Goal: Task Accomplishment & Management: Manage account settings

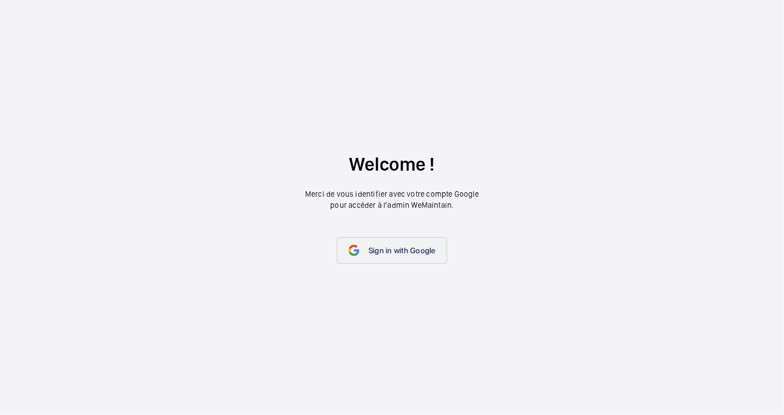
click at [391, 258] on link "Sign in with Google" at bounding box center [392, 250] width 110 height 27
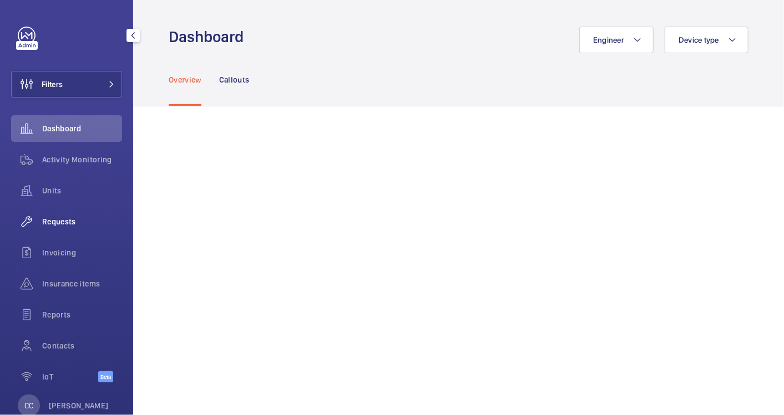
click at [59, 225] on span "Requests" at bounding box center [82, 221] width 80 height 11
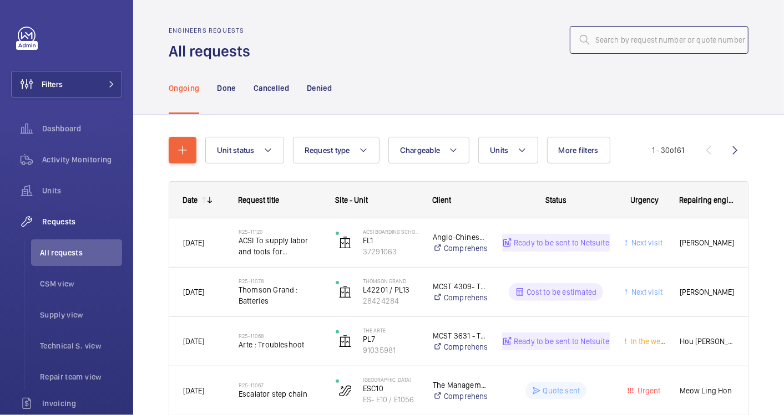
click at [609, 39] on input "text" at bounding box center [659, 40] width 179 height 28
paste input "R25-11120"
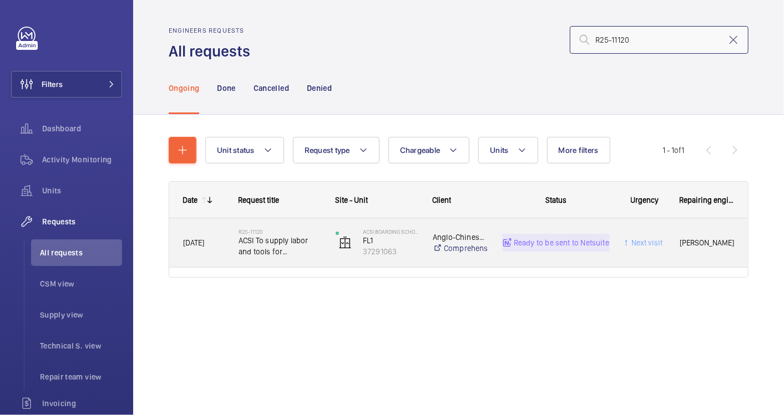
type input "R25-11120"
click at [313, 250] on span "ACSI To supply labor and tools for troubleshooting lift fault" at bounding box center [280, 246] width 83 height 22
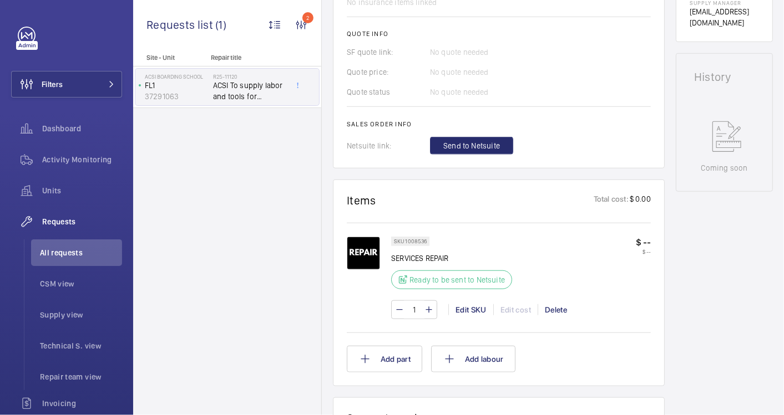
scroll to position [526, 0]
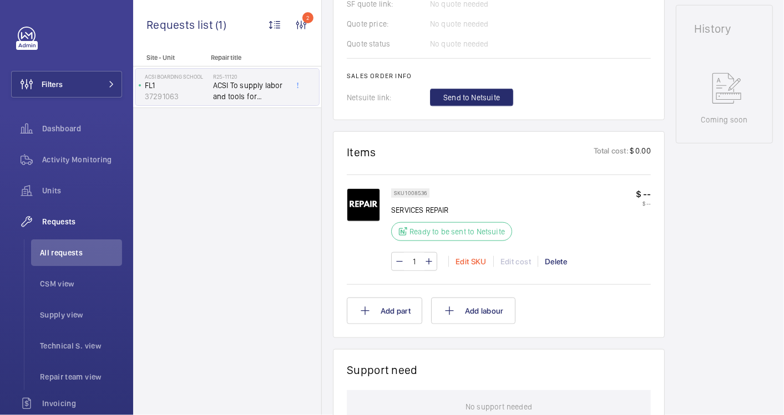
click at [469, 257] on div "Edit SKU" at bounding box center [470, 261] width 45 height 11
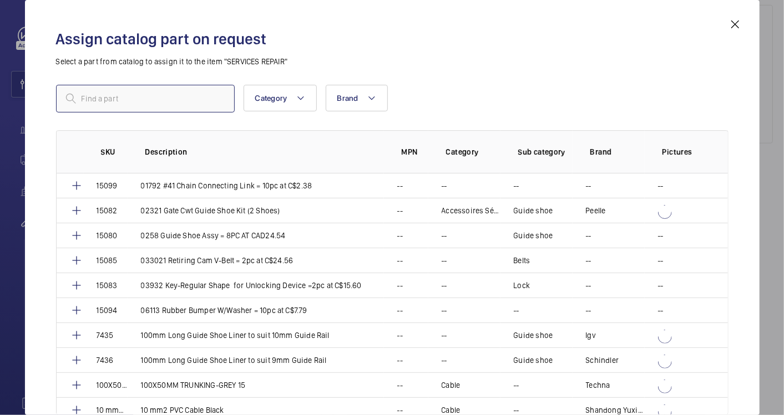
click at [123, 95] on input "text" at bounding box center [145, 99] width 179 height 28
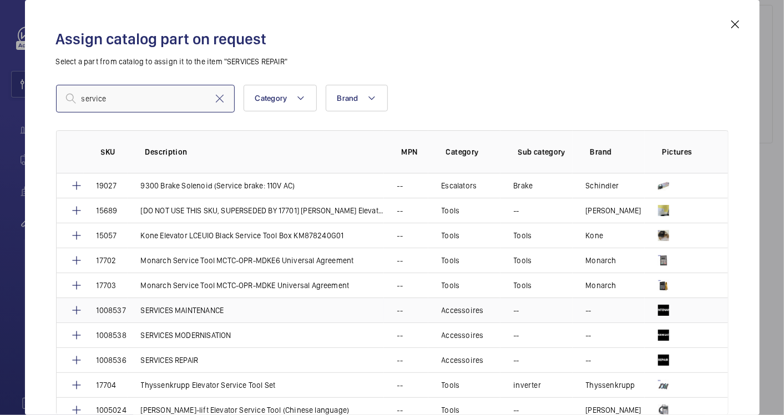
type input "service"
click at [201, 310] on p "SERVICES MAINTENANCE" at bounding box center [182, 310] width 83 height 11
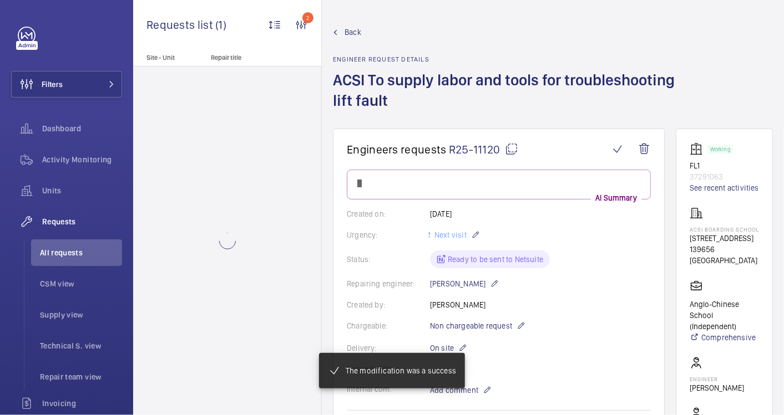
scroll to position [526, 0]
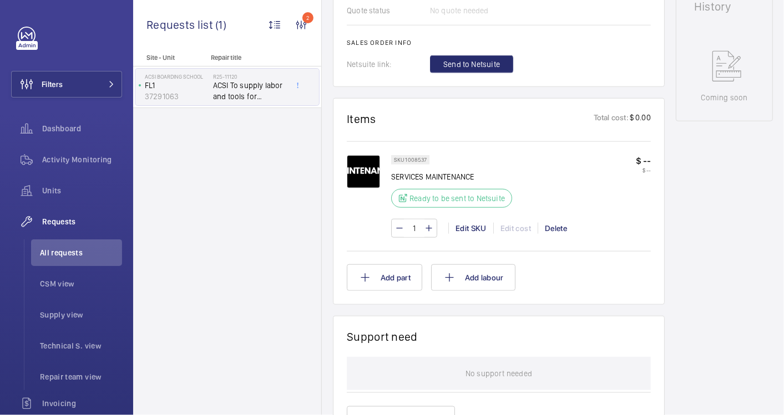
scroll to position [559, 0]
click at [474, 64] on span "Send to Netsuite" at bounding box center [471, 64] width 57 height 11
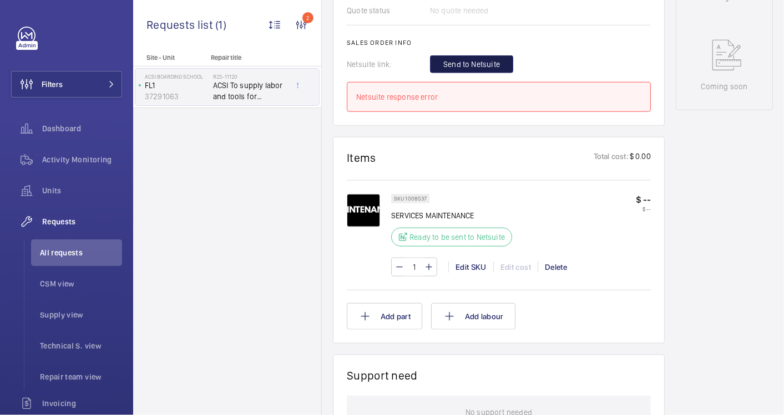
click at [453, 62] on span "Send to Netsuite" at bounding box center [471, 64] width 57 height 11
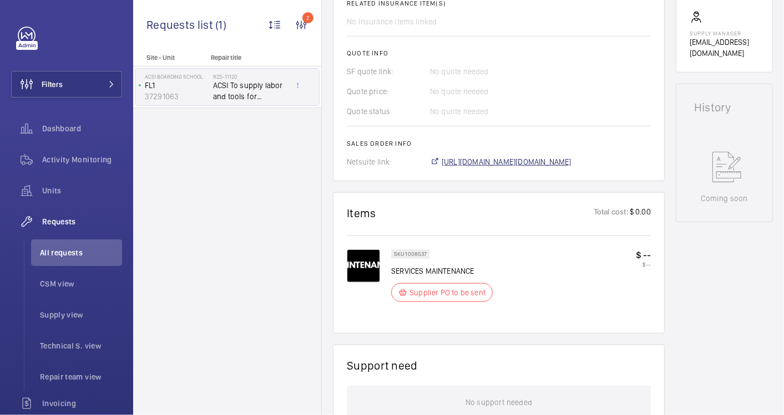
scroll to position [458, 0]
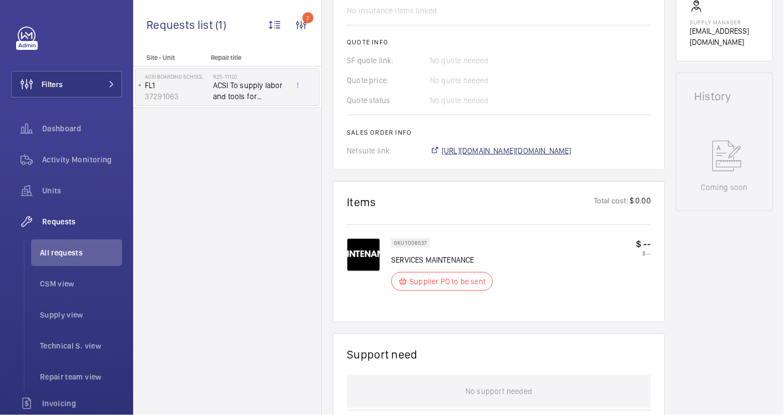
click at [522, 152] on span "https://6461500.app.netsuite.com/app/accounting/transactions/salesord.nl?id=292…" at bounding box center [507, 150] width 130 height 11
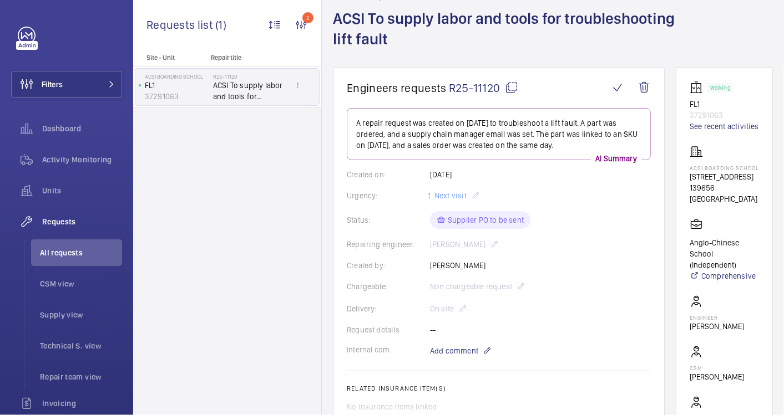
scroll to position [0, 0]
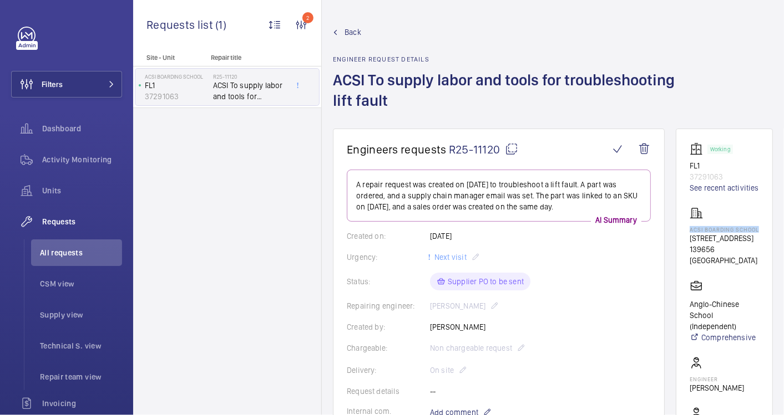
drag, startPoint x: 732, startPoint y: 246, endPoint x: 703, endPoint y: 241, distance: 28.8
click at [703, 241] on wm-front-card "Working FL1 37291063 See recent activities ACSI Boarding School 119 Dover Rd 13…" at bounding box center [724, 324] width 97 height 391
drag, startPoint x: 703, startPoint y: 241, endPoint x: 710, endPoint y: 245, distance: 8.0
copy p "ACSI Boarding School"
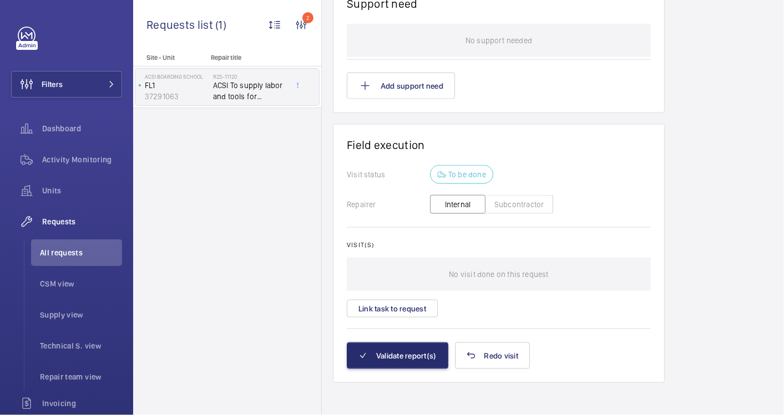
scroll to position [810, 0]
click at [511, 200] on button "Subcontractor" at bounding box center [519, 203] width 68 height 19
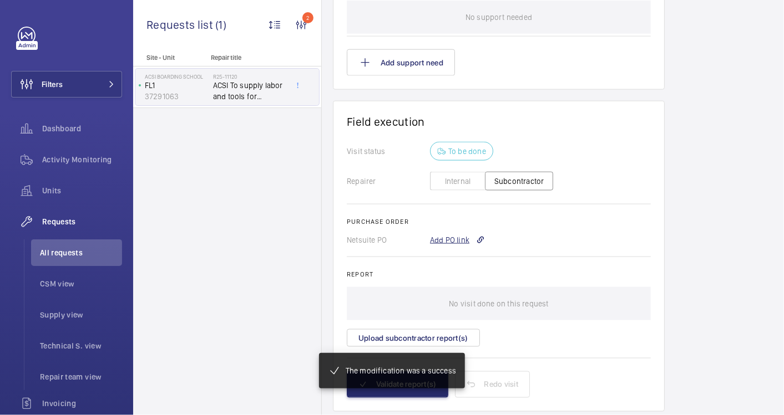
click at [439, 237] on div "Add PO link" at bounding box center [457, 240] width 55 height 11
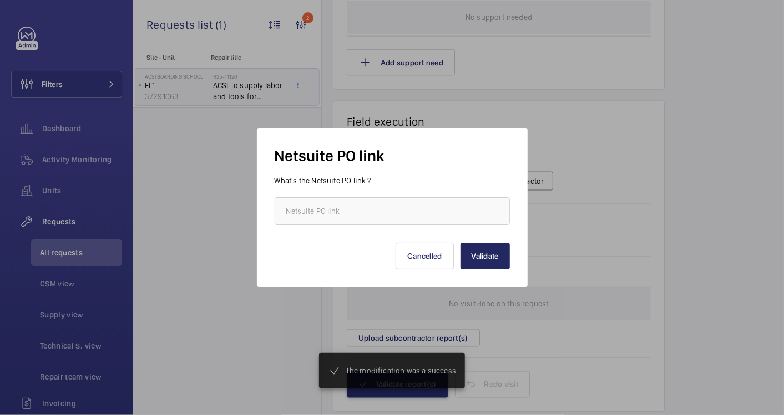
scroll to position [833, 0]
click at [334, 195] on div "What's the Netsuite PO link ?" at bounding box center [392, 200] width 235 height 50
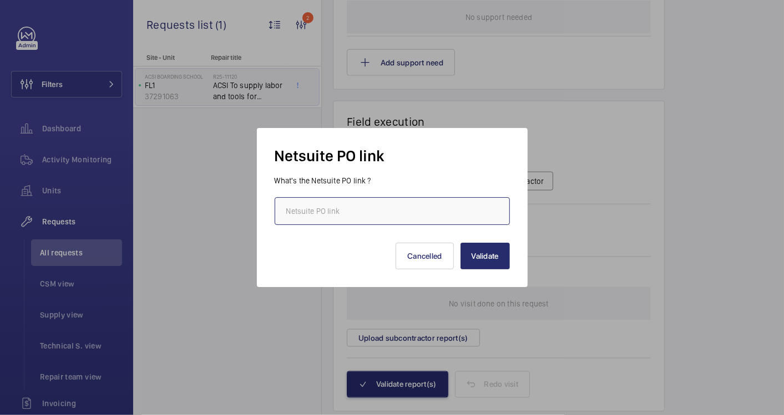
click at [336, 210] on input "text" at bounding box center [392, 211] width 235 height 28
paste input "https://6461500.app.netsuite.com/app/accounting/transactions/purchord.nl?id=292…"
type input "https://6461500.app.netsuite.com/app/accounting/transactions/purchord.nl?id=292…"
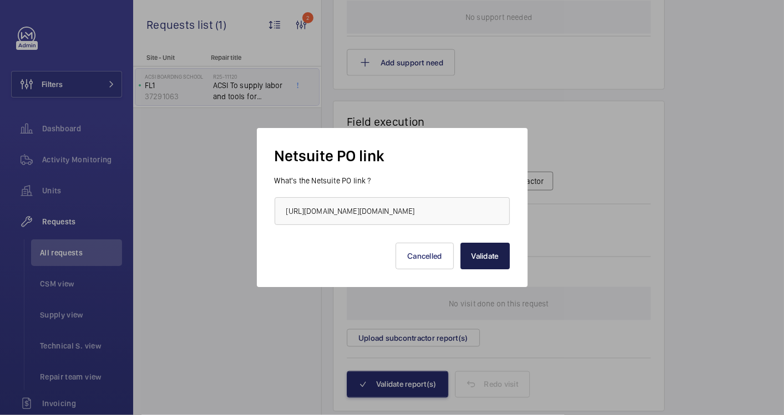
scroll to position [0, 0]
click at [481, 245] on button "Validate" at bounding box center [484, 256] width 49 height 27
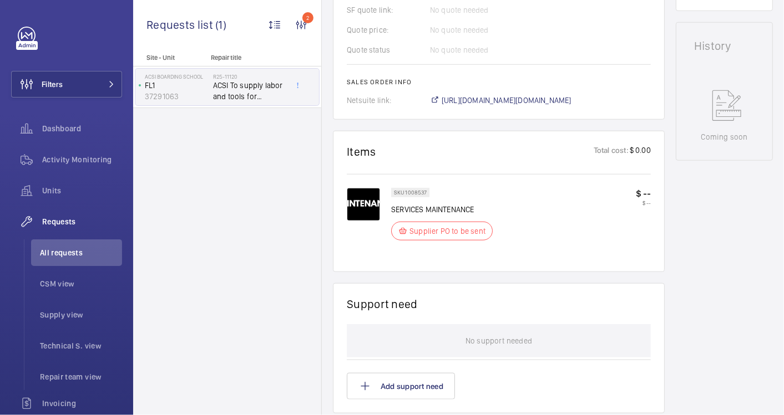
scroll to position [447, 0]
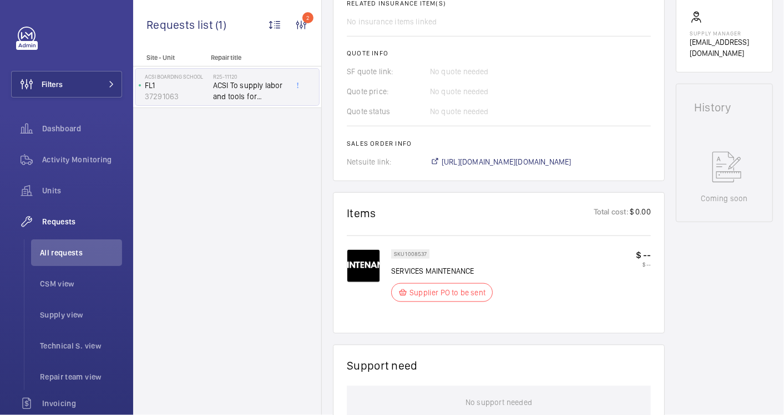
click at [480, 283] on div "Supplier PO to be sent" at bounding box center [442, 292] width 102 height 19
click at [521, 156] on span "https://6461500.app.netsuite.com/app/accounting/transactions/salesord.nl?id=292…" at bounding box center [507, 161] width 130 height 11
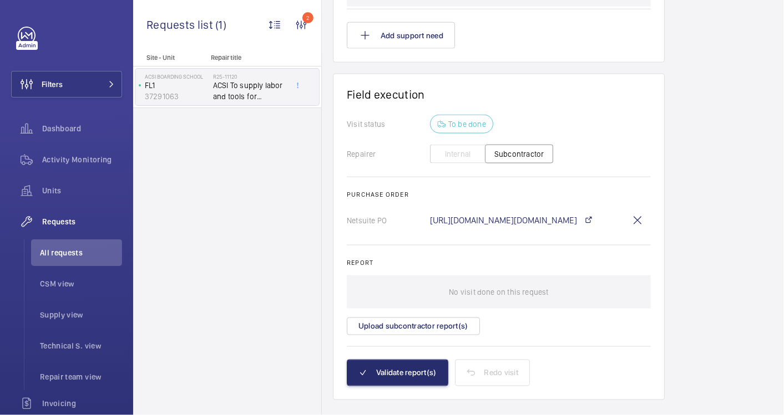
scroll to position [879, 0]
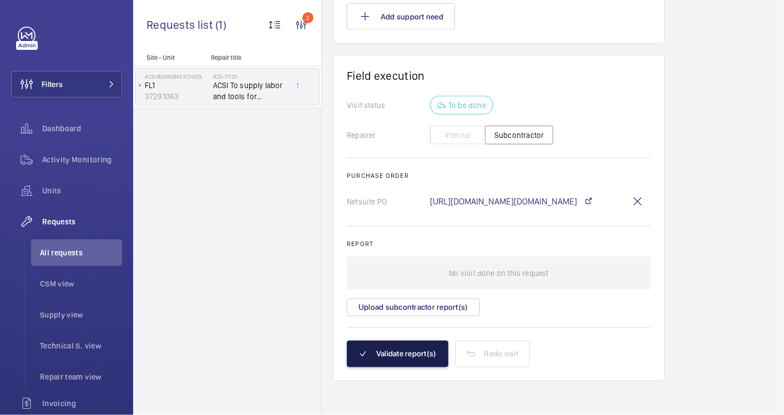
click at [401, 341] on button "Validate report(s)" at bounding box center [398, 354] width 102 height 27
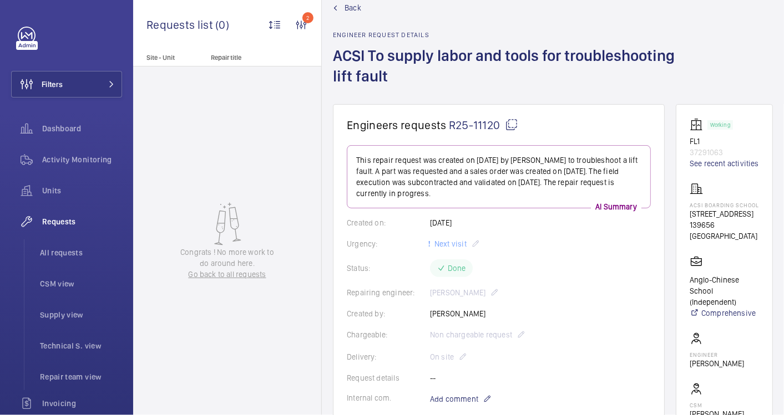
scroll to position [0, 0]
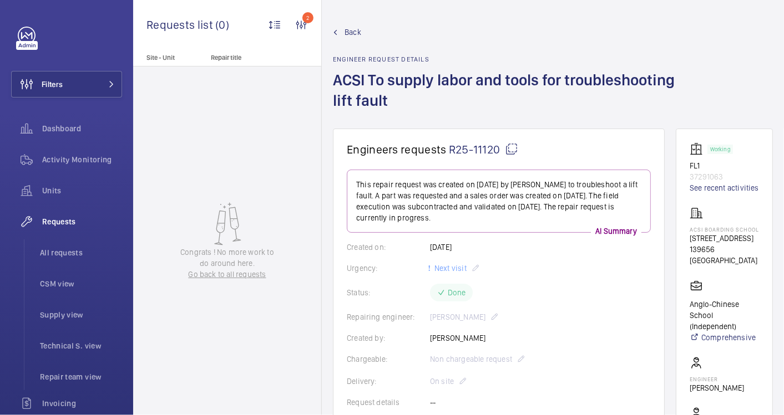
click at [343, 25] on wm-front-admin-header "Back Engineer request details ACSI To supply labor and tools for troubleshootin…" at bounding box center [553, 64] width 462 height 129
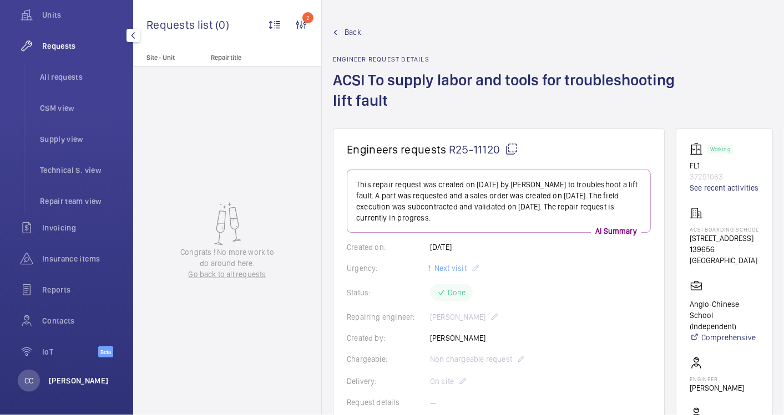
scroll to position [179, 0]
click at [52, 377] on p "[PERSON_NAME]" at bounding box center [79, 378] width 60 height 11
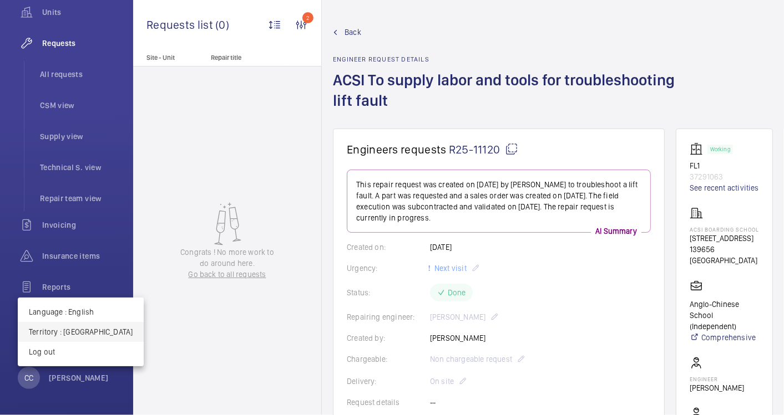
click at [76, 333] on p "Territory : Singapour" at bounding box center [81, 332] width 104 height 11
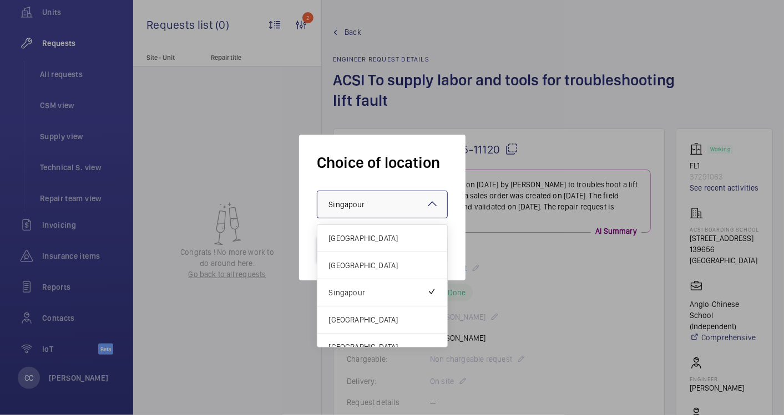
click at [444, 200] on div at bounding box center [382, 204] width 130 height 27
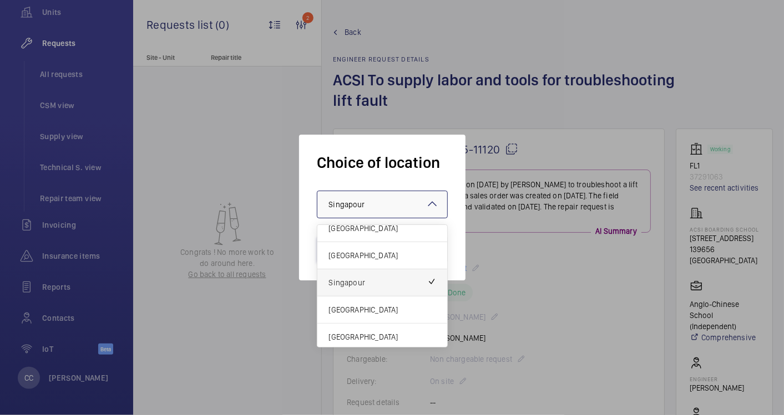
scroll to position [12, 0]
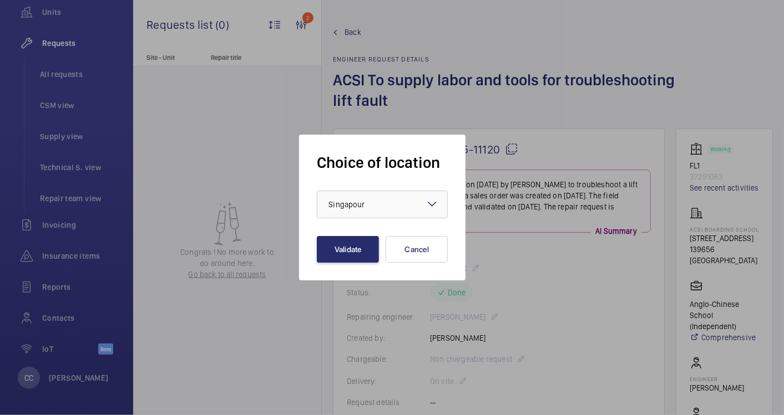
click at [545, 301] on div at bounding box center [392, 207] width 784 height 415
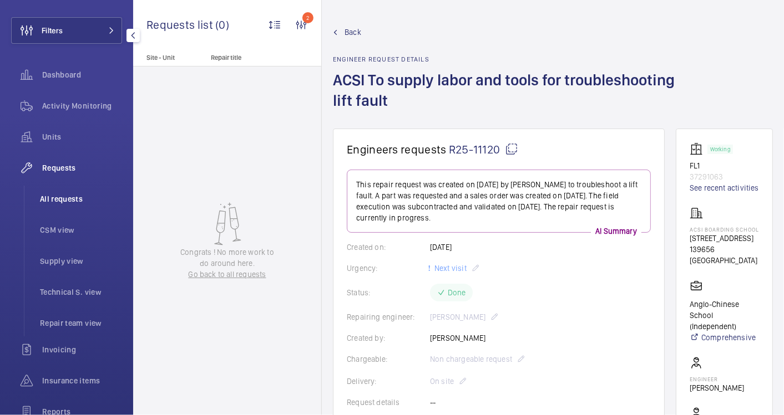
scroll to position [0, 0]
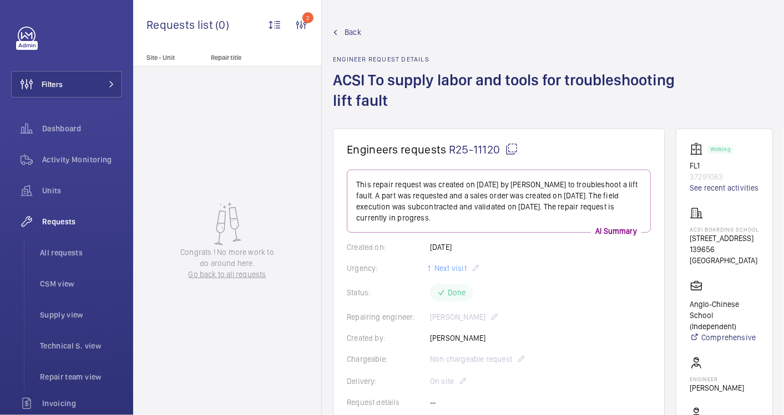
click at [348, 33] on span "Back" at bounding box center [352, 32] width 17 height 11
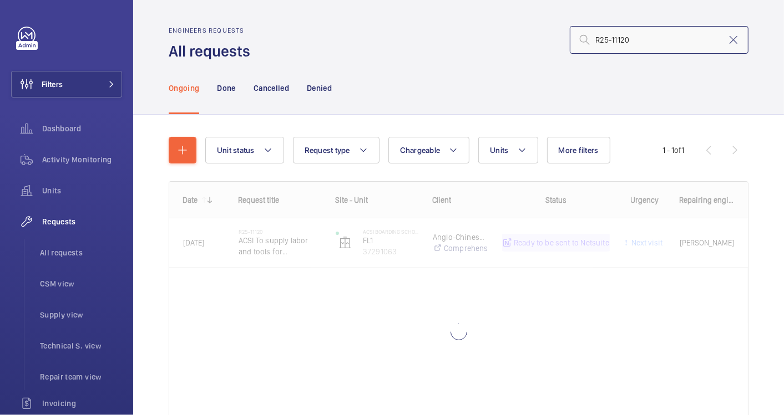
drag, startPoint x: 672, startPoint y: 38, endPoint x: 518, endPoint y: 42, distance: 154.2
click at [518, 42] on div "R25-11120" at bounding box center [502, 40] width 491 height 27
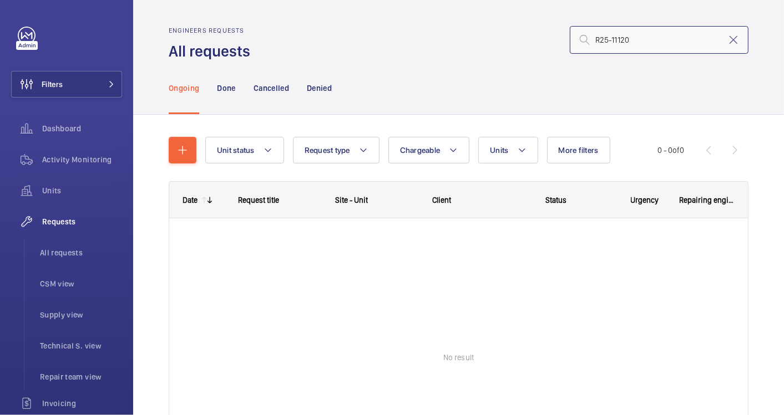
paste input "25-11078"
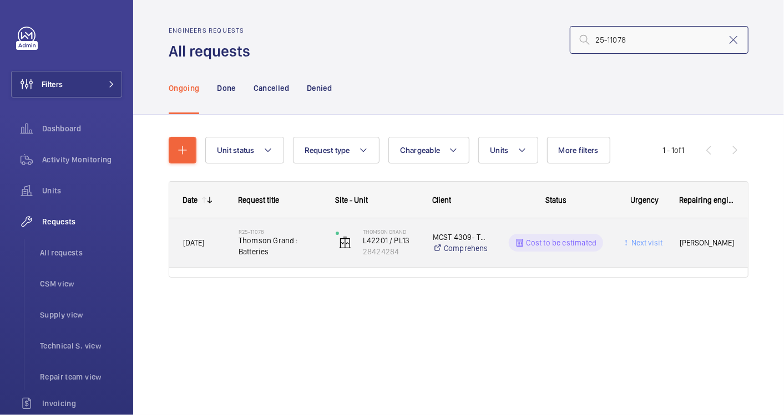
type input "25-11078"
click at [290, 249] on span "Thomson Grand : Batteries" at bounding box center [280, 246] width 83 height 22
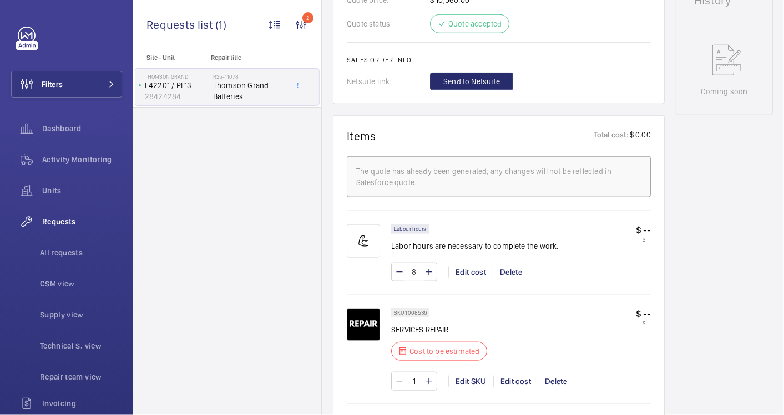
scroll to position [431, 0]
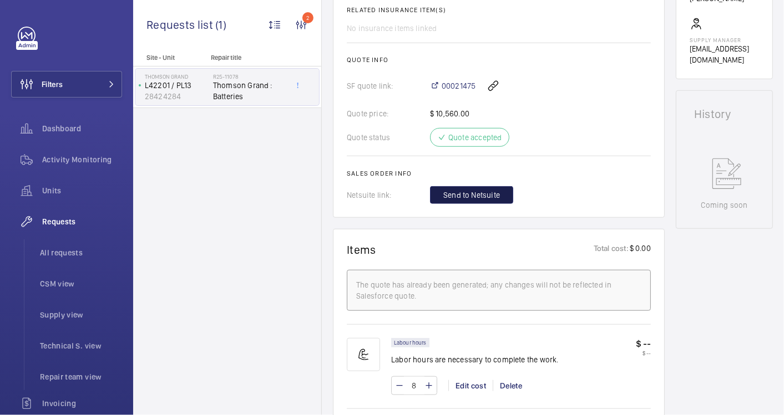
click at [495, 194] on span "Send to Netsuite" at bounding box center [471, 195] width 57 height 11
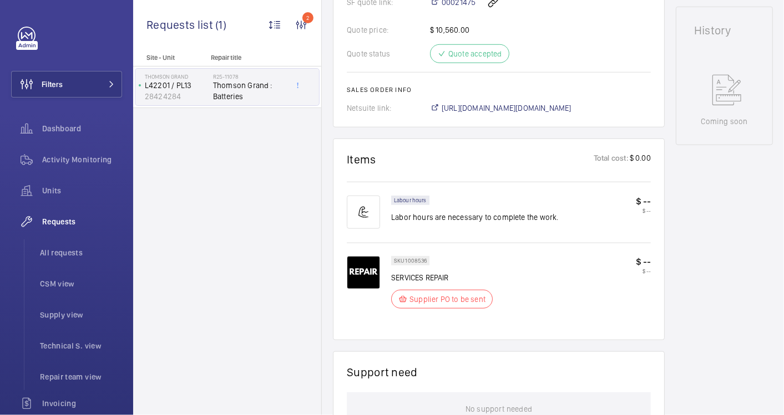
scroll to position [515, 0]
click at [551, 103] on span "https://6461500.app.netsuite.com/app/accounting/transactions/salesord.nl?id=292…" at bounding box center [507, 108] width 130 height 11
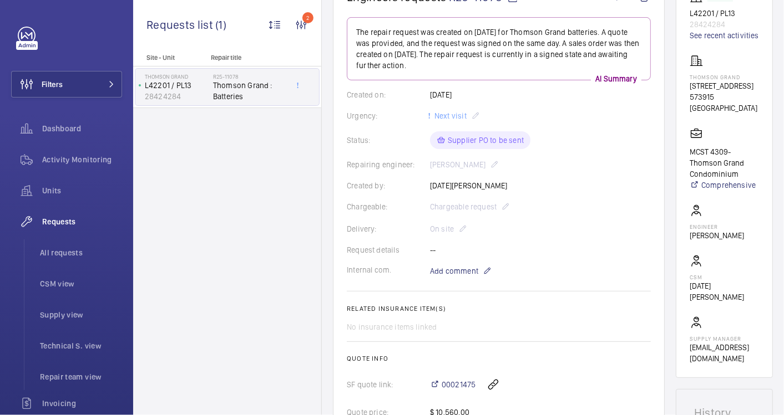
scroll to position [22, 0]
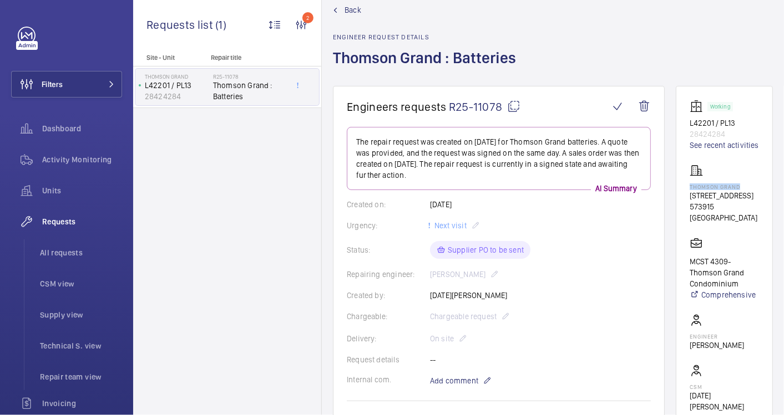
drag, startPoint x: 758, startPoint y: 196, endPoint x: 693, endPoint y: 198, distance: 64.9
click at [693, 198] on wm-front-card "Working L42201 / PL13 28424284 See recent activities Thomson Grand 21 Sin Ming …" at bounding box center [724, 287] width 97 height 402
drag, startPoint x: 693, startPoint y: 198, endPoint x: 722, endPoint y: 197, distance: 28.9
copy p "Thomson Grand"
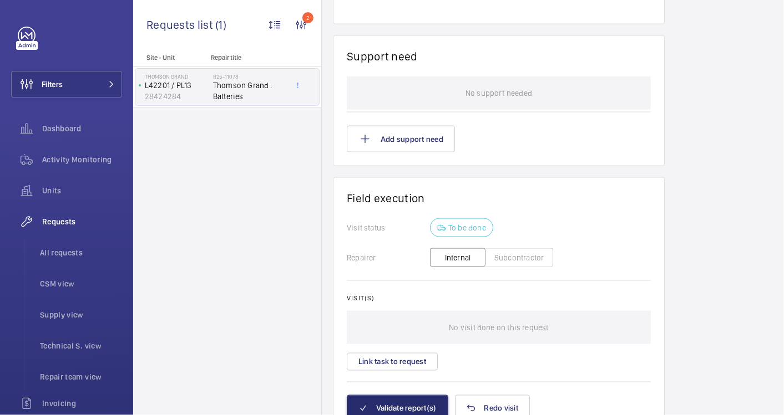
scroll to position [812, 0]
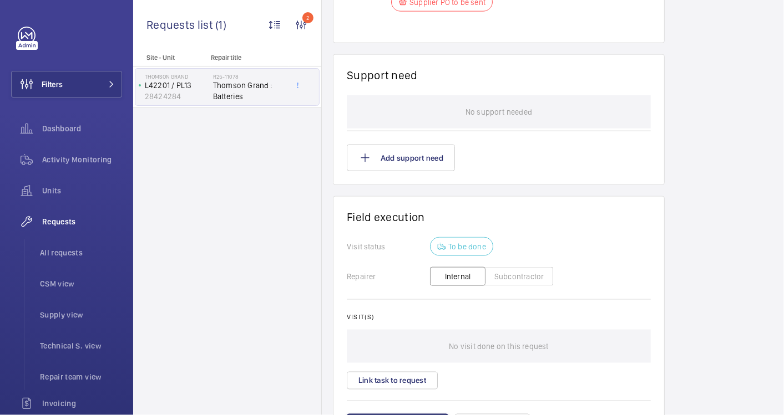
click at [521, 267] on button "Subcontractor" at bounding box center [519, 276] width 68 height 19
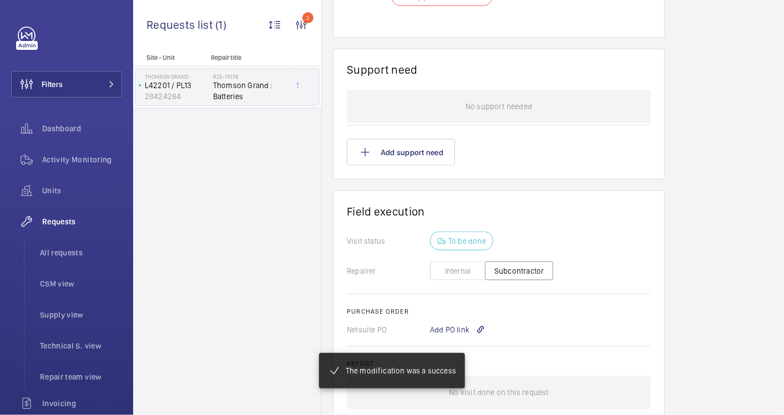
scroll to position [823, 0]
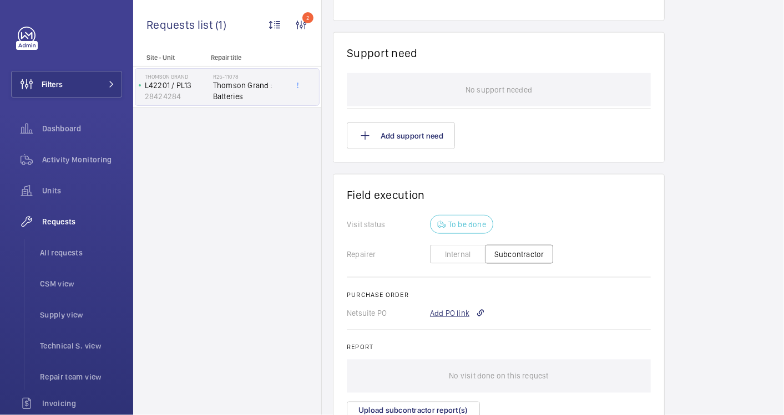
click at [451, 312] on div "Add PO link" at bounding box center [457, 313] width 55 height 11
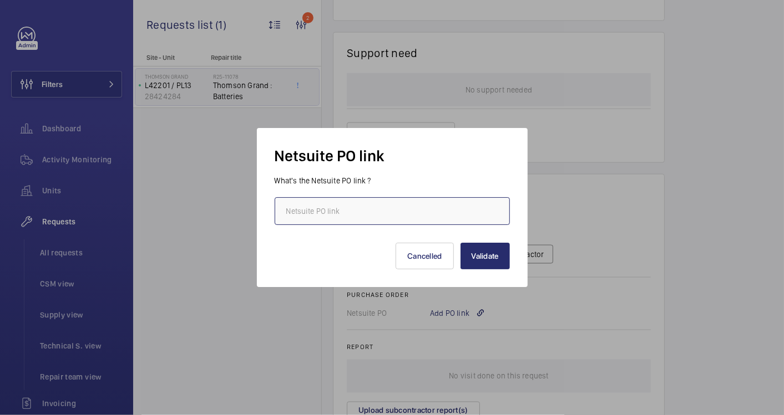
click at [426, 215] on input "text" at bounding box center [392, 211] width 235 height 28
paste input "https://6461500.app.netsuite.com/app/accounting/transactions/purchord.nl?id=292…"
type input "https://6461500.app.netsuite.com/app/accounting/transactions/purchord.nl?id=292…"
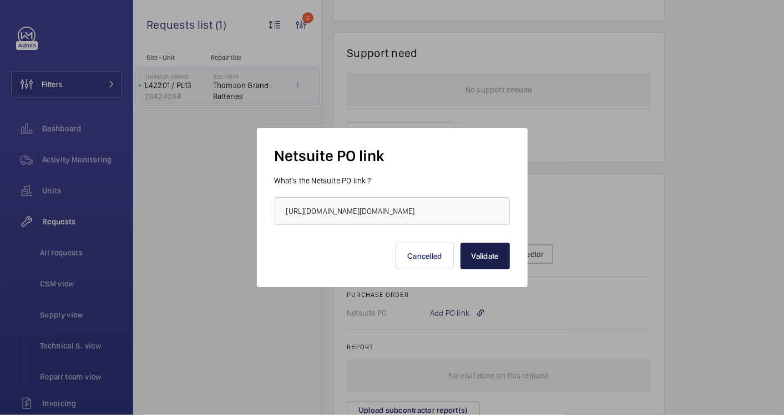
scroll to position [0, 0]
click at [483, 260] on button "Validate" at bounding box center [484, 256] width 49 height 27
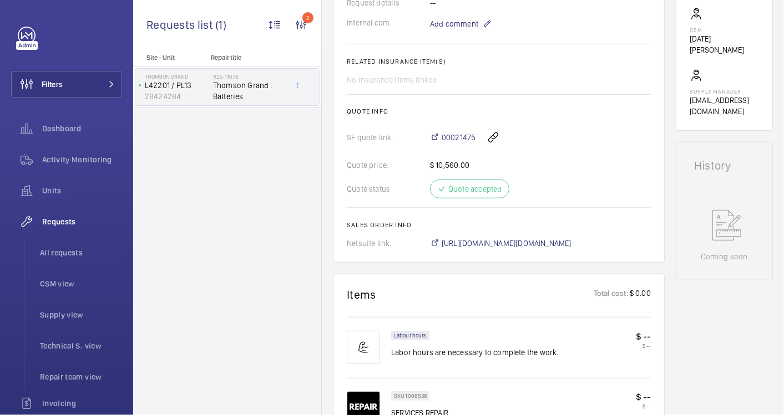
scroll to position [369, 0]
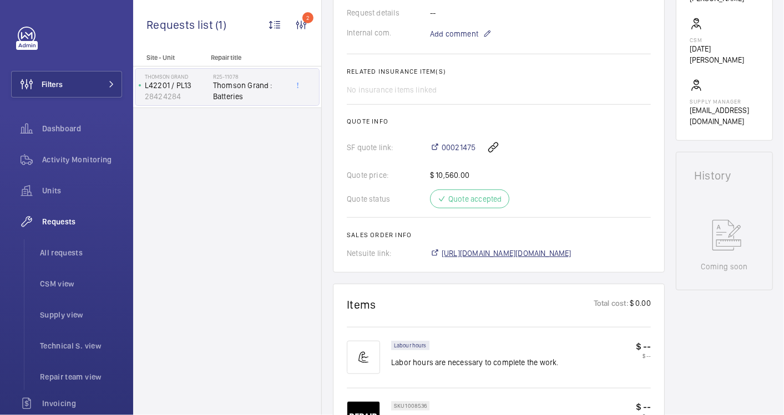
click at [556, 250] on span "https://6461500.app.netsuite.com/app/accounting/transactions/salesord.nl?id=292…" at bounding box center [507, 253] width 130 height 11
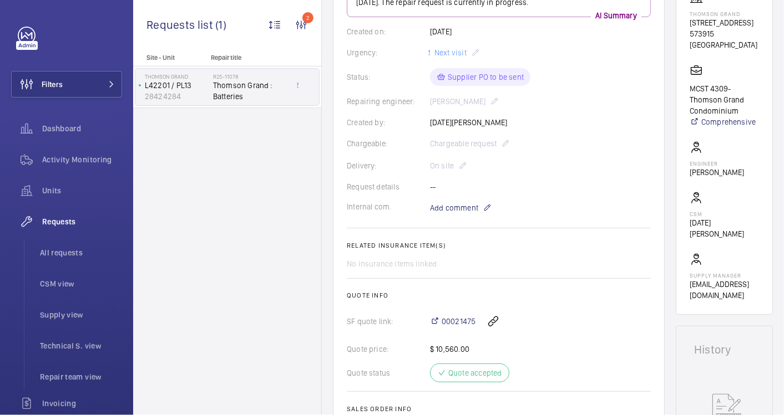
scroll to position [0, 0]
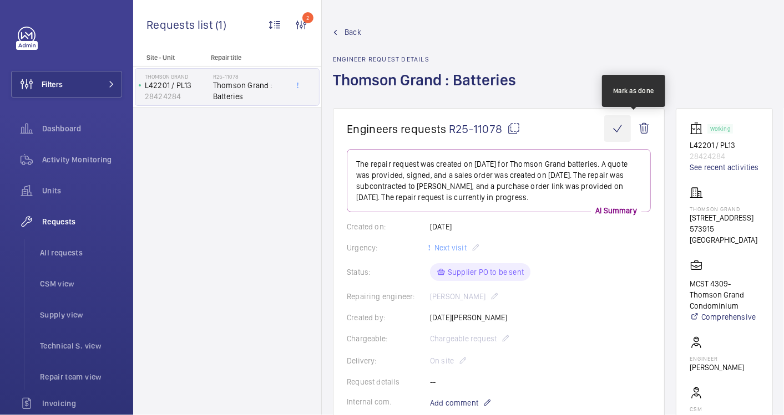
click at [631, 120] on wm-front-icon-button at bounding box center [617, 128] width 27 height 27
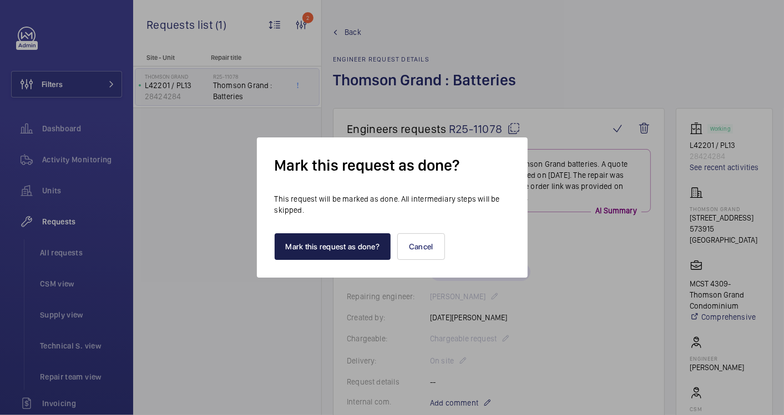
click at [345, 242] on button "Mark this request as done?" at bounding box center [333, 247] width 116 height 27
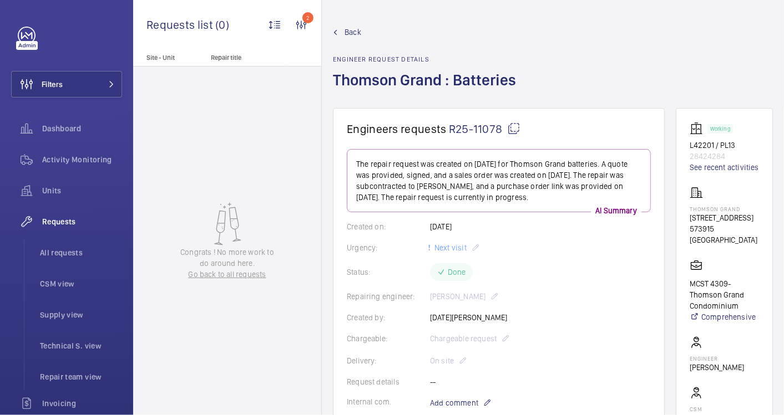
click at [352, 33] on span "Back" at bounding box center [352, 32] width 17 height 11
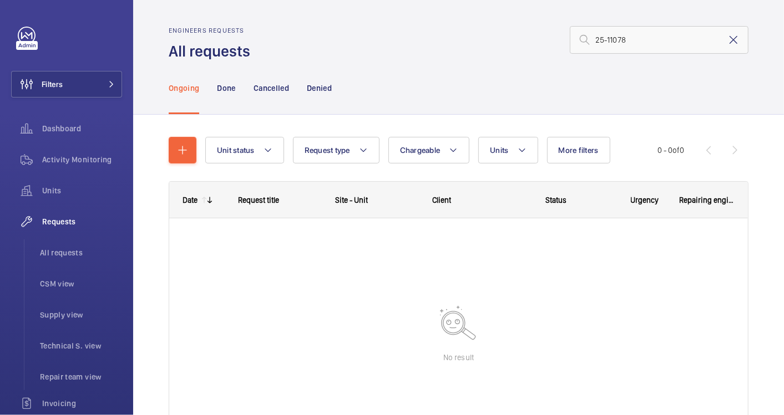
click at [727, 39] on mat-icon at bounding box center [733, 39] width 13 height 13
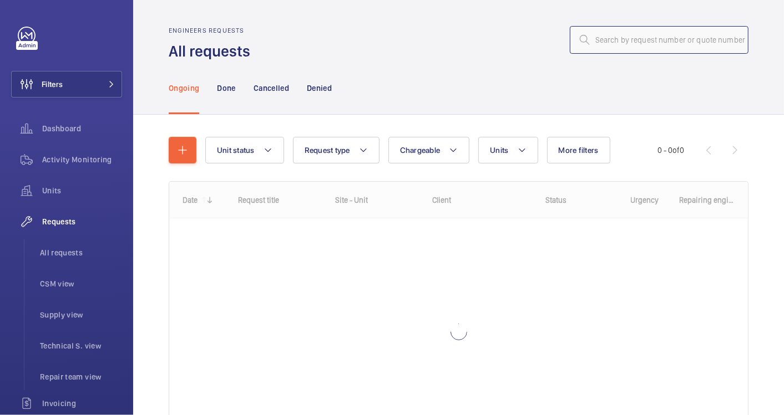
click at [653, 47] on input "text" at bounding box center [659, 40] width 179 height 28
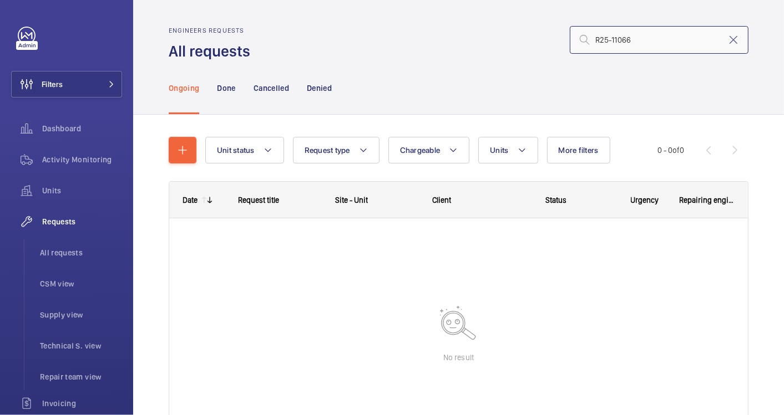
click at [587, 40] on input "R25-11066" at bounding box center [659, 40] width 179 height 28
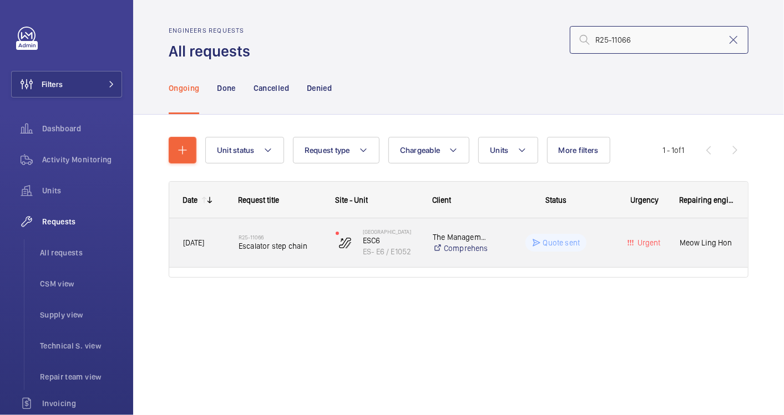
type input "R25-11066"
click at [318, 253] on div "R25-11066 Escalator step chain" at bounding box center [280, 243] width 83 height 32
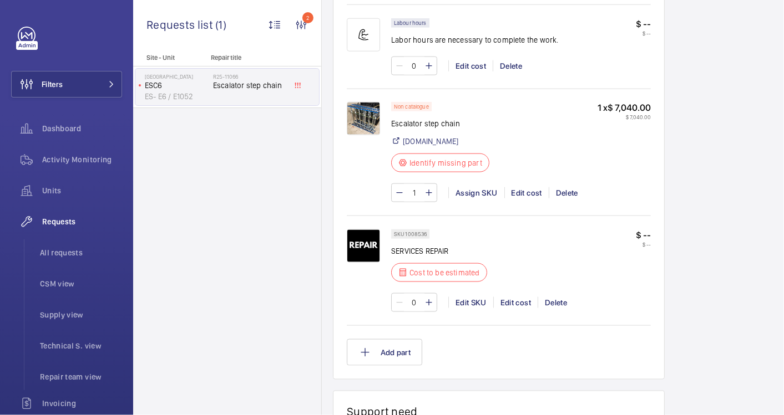
scroll to position [739, 0]
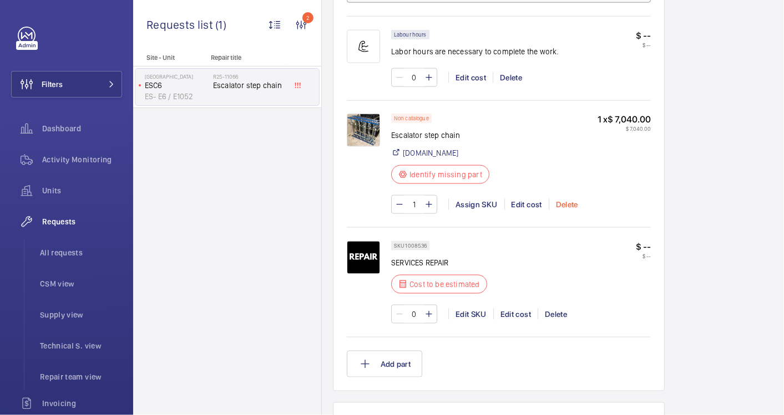
click at [555, 204] on div "Delete" at bounding box center [567, 204] width 36 height 11
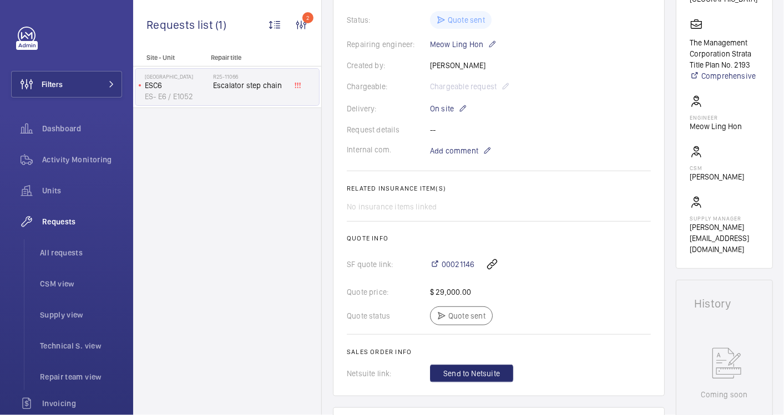
scroll to position [231, 0]
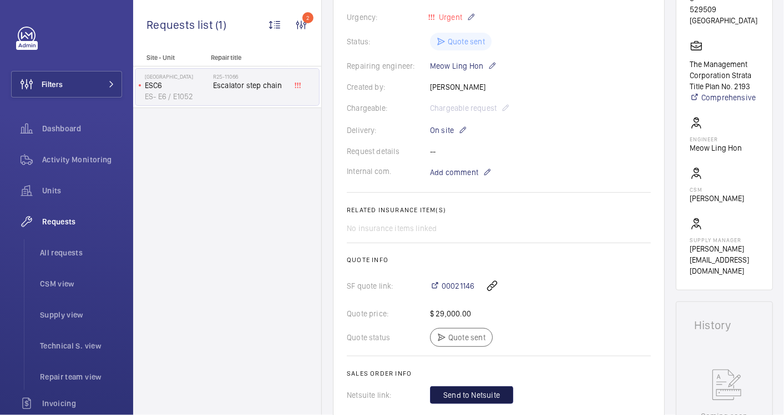
click at [488, 387] on button "Send to Netsuite" at bounding box center [471, 396] width 83 height 18
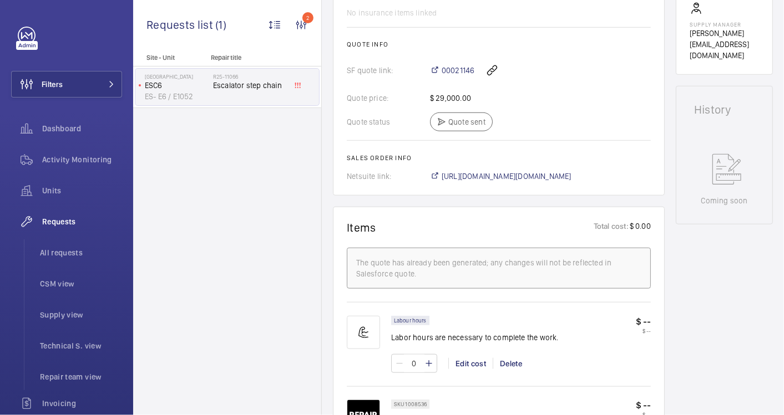
scroll to position [404, 0]
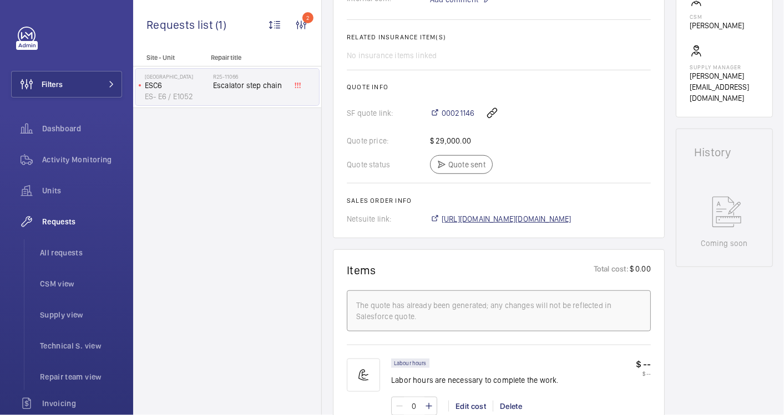
click at [532, 220] on span "[URL][DOMAIN_NAME][DOMAIN_NAME]" at bounding box center [507, 219] width 130 height 11
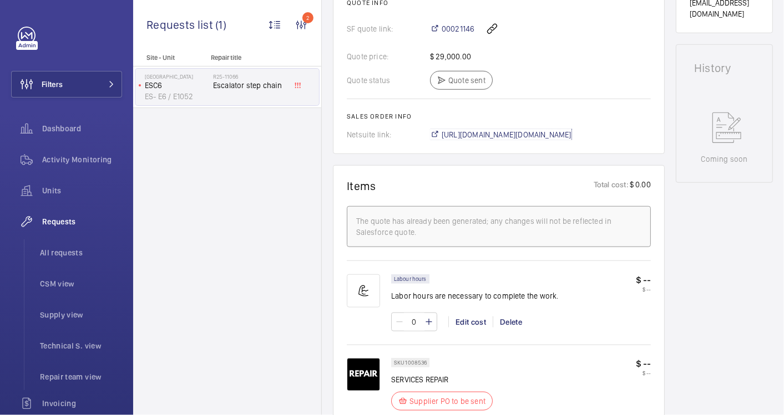
scroll to position [347, 0]
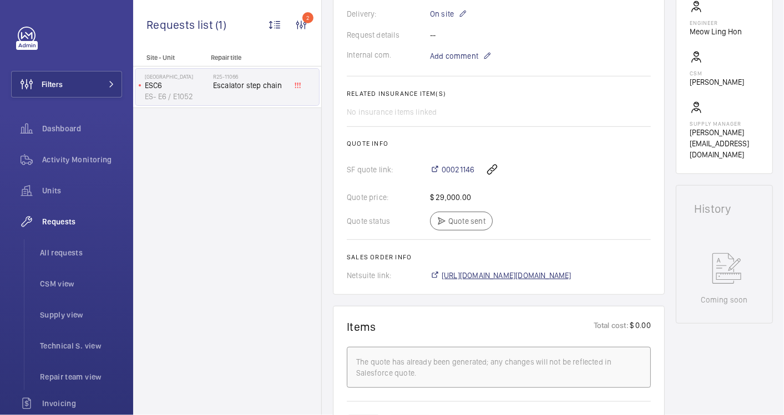
click at [544, 276] on span "[URL][DOMAIN_NAME][DOMAIN_NAME]" at bounding box center [507, 275] width 130 height 11
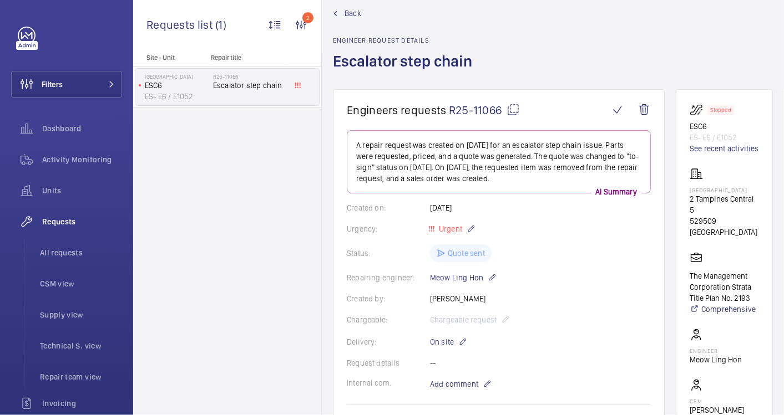
scroll to position [0, 0]
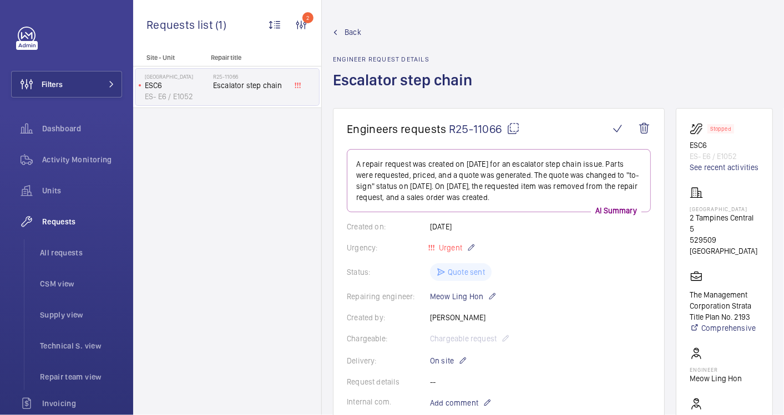
click at [348, 33] on span "Back" at bounding box center [352, 32] width 17 height 11
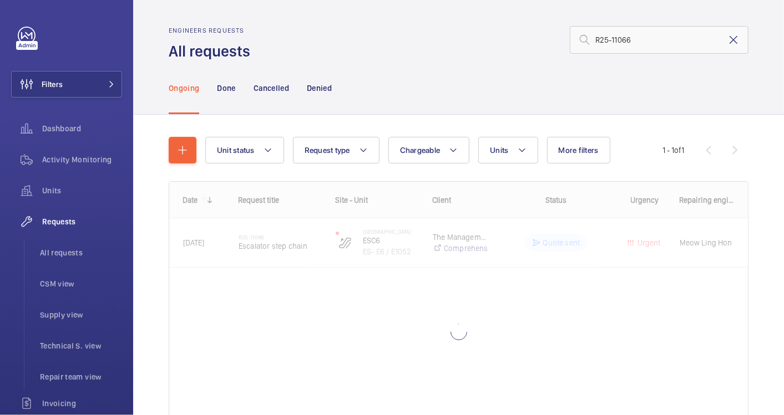
drag, startPoint x: 724, startPoint y: 39, endPoint x: 681, endPoint y: 43, distance: 44.0
click at [727, 41] on mat-icon at bounding box center [733, 39] width 13 height 13
click at [626, 39] on input "text" at bounding box center [659, 40] width 179 height 28
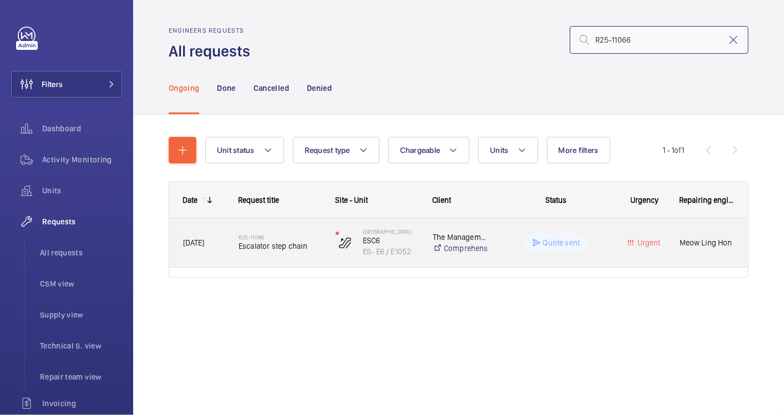
type input "R25-11066"
click at [317, 256] on div "R25-11066 Escalator step chain" at bounding box center [280, 243] width 83 height 32
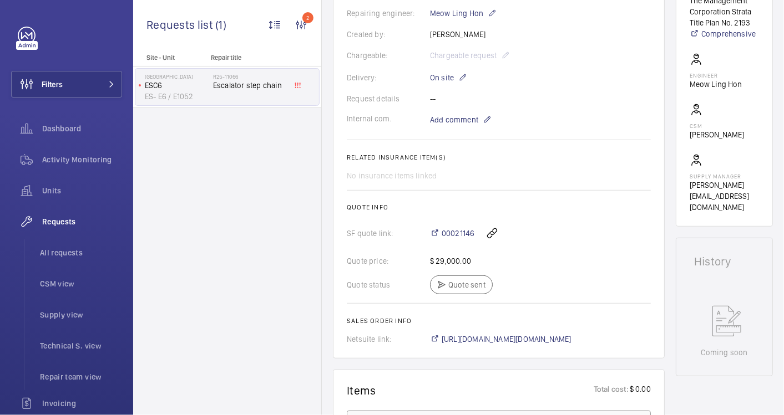
scroll to position [297, 0]
click at [555, 338] on span "[URL][DOMAIN_NAME][DOMAIN_NAME]" at bounding box center [507, 337] width 130 height 11
click at [478, 337] on span "[URL][DOMAIN_NAME][DOMAIN_NAME]" at bounding box center [507, 337] width 130 height 11
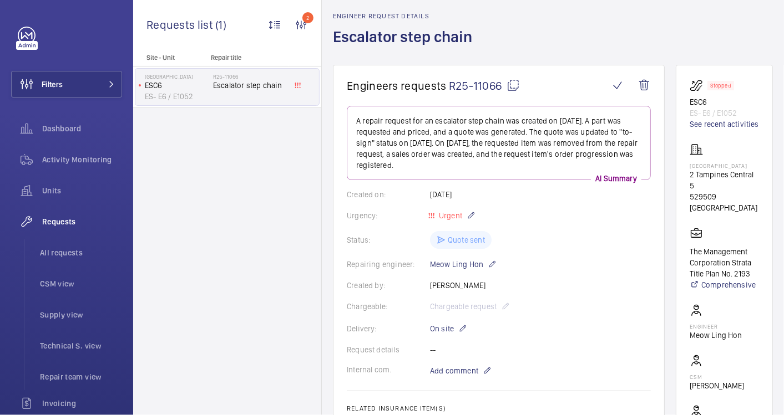
scroll to position [0, 0]
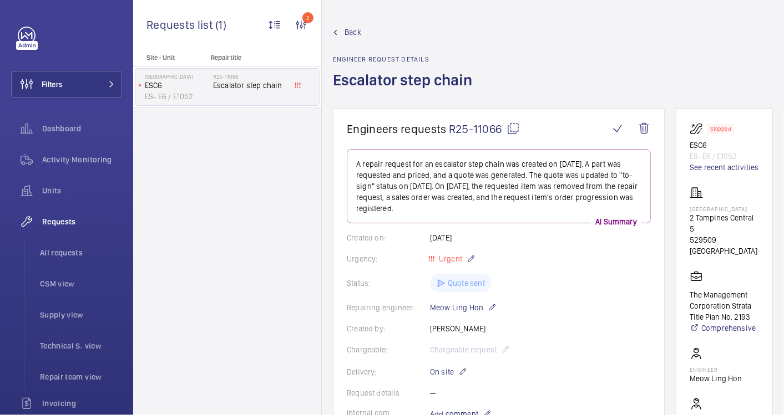
click at [348, 33] on span "Back" at bounding box center [352, 32] width 17 height 11
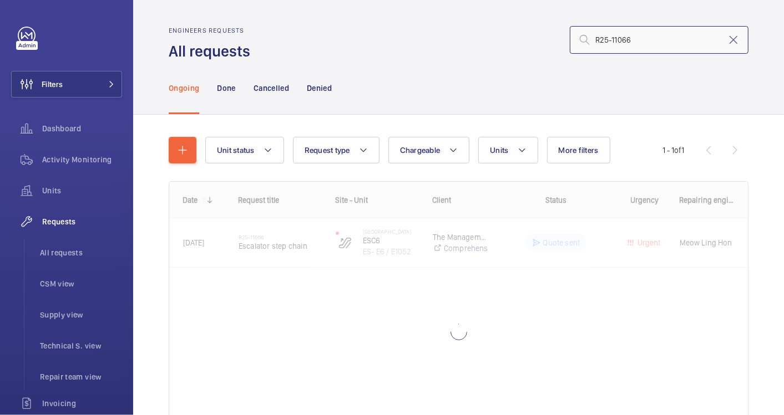
drag, startPoint x: 631, startPoint y: 33, endPoint x: 283, endPoint y: 45, distance: 348.0
click at [283, 45] on div "R25-11066" at bounding box center [502, 40] width 491 height 27
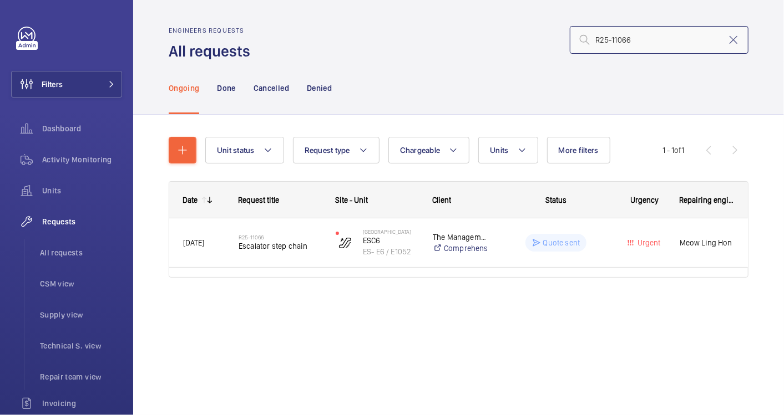
paste input "58"
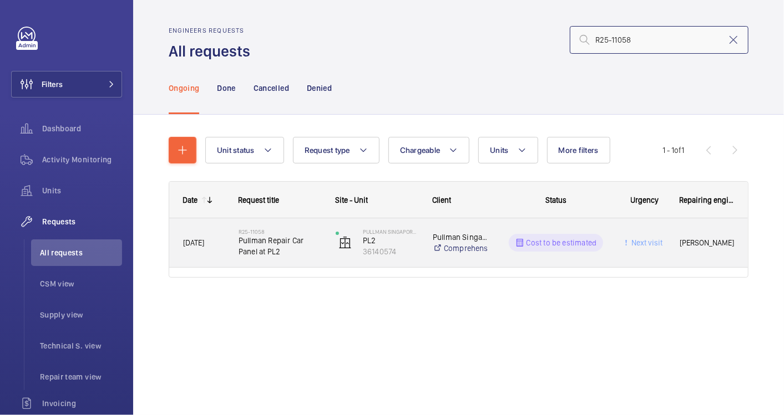
type input "R25-11058"
click at [313, 241] on span "Pullman Repair Car Panel at PL2" at bounding box center [280, 246] width 83 height 22
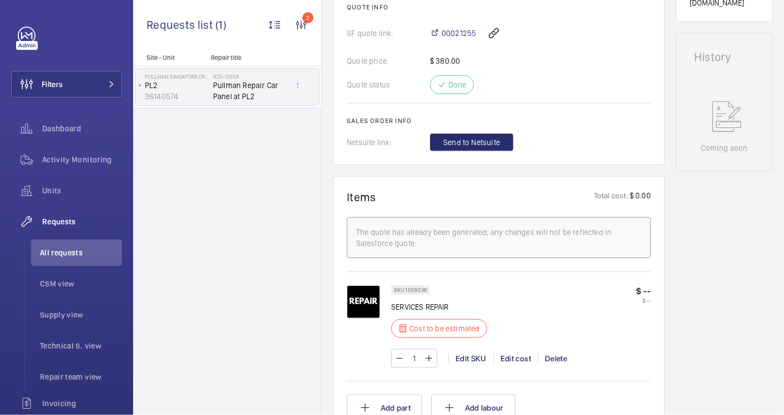
scroll to position [555, 0]
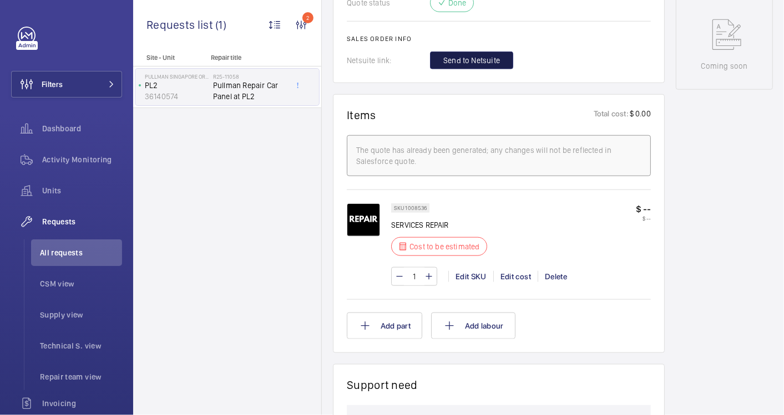
click at [474, 63] on span "Send to Netsuite" at bounding box center [471, 60] width 57 height 11
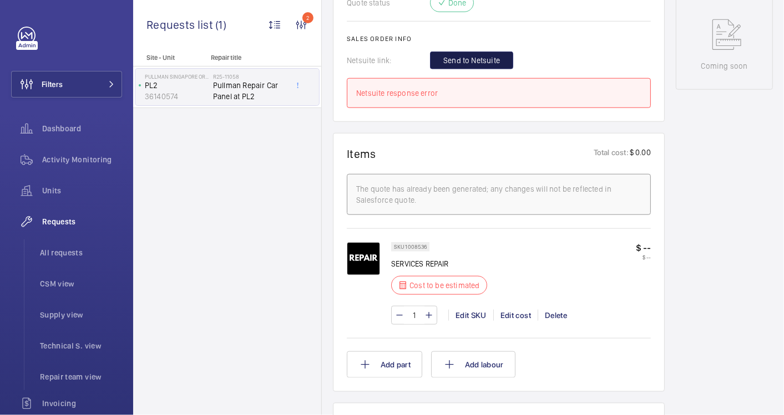
click at [450, 60] on span "Send to Netsuite" at bounding box center [471, 60] width 57 height 11
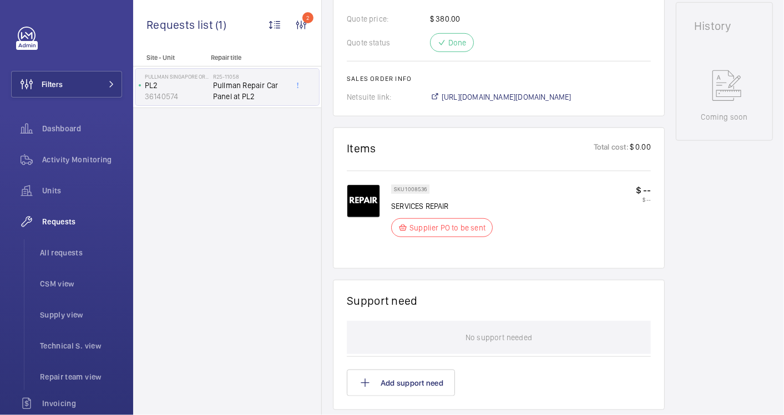
scroll to position [515, 0]
click at [493, 92] on span "https://6461500.app.netsuite.com/app/accounting/transactions/salesord.nl?id=292…" at bounding box center [507, 97] width 130 height 11
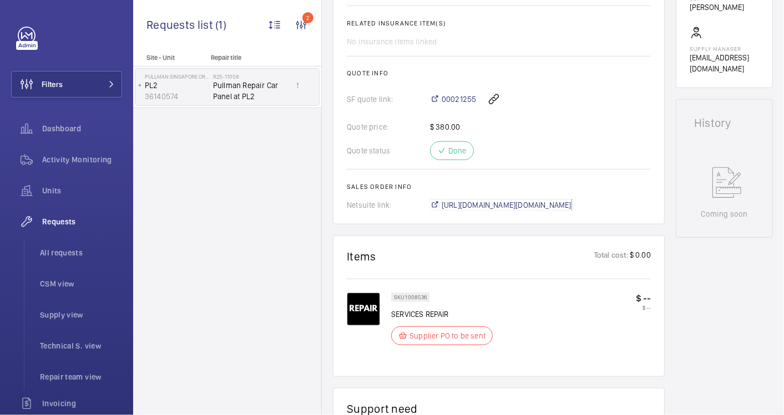
scroll to position [431, 0]
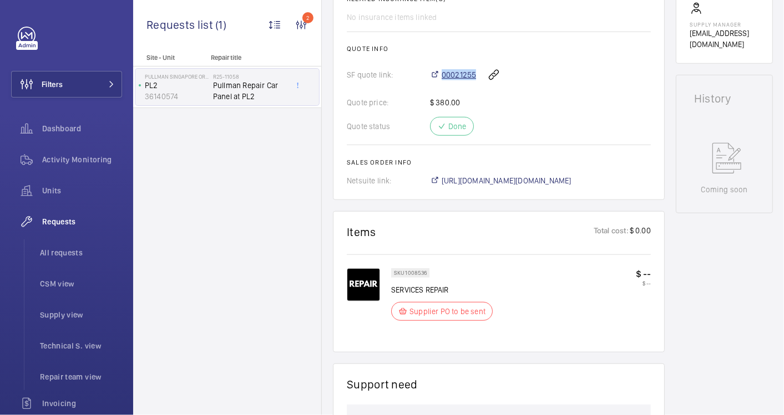
drag, startPoint x: 480, startPoint y: 69, endPoint x: 437, endPoint y: 73, distance: 42.8
click at [437, 73] on div "00021255" at bounding box center [540, 75] width 221 height 27
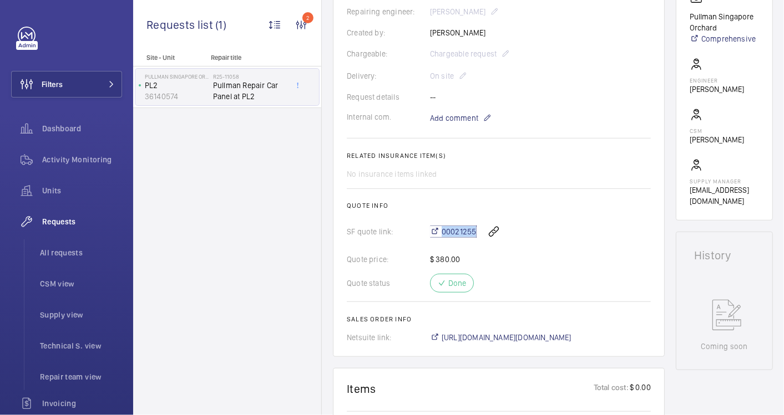
scroll to position [246, 0]
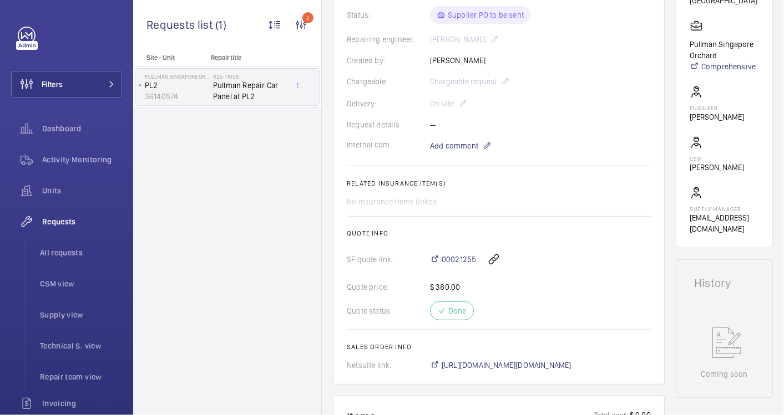
click at [575, 182] on h2 "Related insurance item(s)" at bounding box center [499, 184] width 304 height 8
drag, startPoint x: 478, startPoint y: 253, endPoint x: 435, endPoint y: 253, distance: 42.7
click at [435, 253] on div "00021255" at bounding box center [540, 259] width 221 height 27
copy span "00021255"
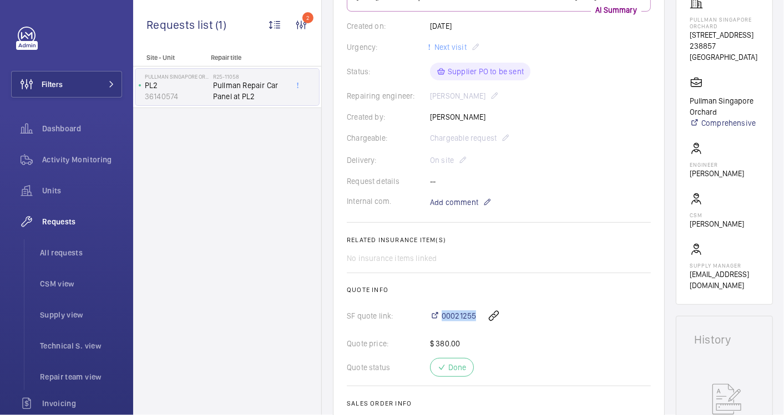
scroll to position [62, 0]
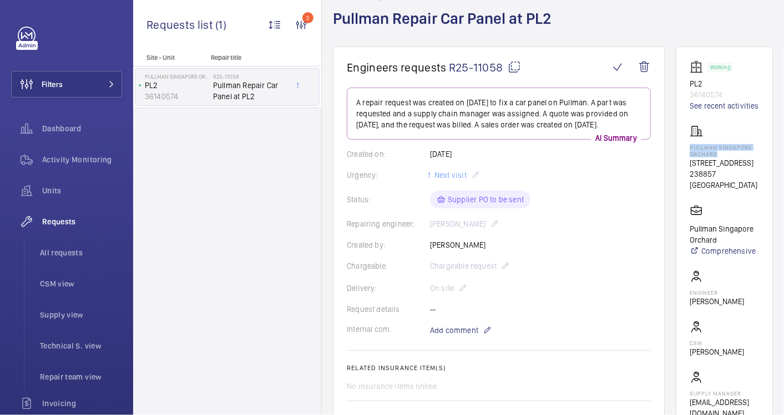
drag, startPoint x: 737, startPoint y: 164, endPoint x: 703, endPoint y: 160, distance: 34.1
click at [703, 160] on wm-front-card "Working PL2 36140574 See recent activities Pullman Singapore Orchard 270 Orchar…" at bounding box center [724, 240] width 97 height 387
drag, startPoint x: 703, startPoint y: 160, endPoint x: 719, endPoint y: 157, distance: 16.9
copy p "Pullman Singapore Orchard"
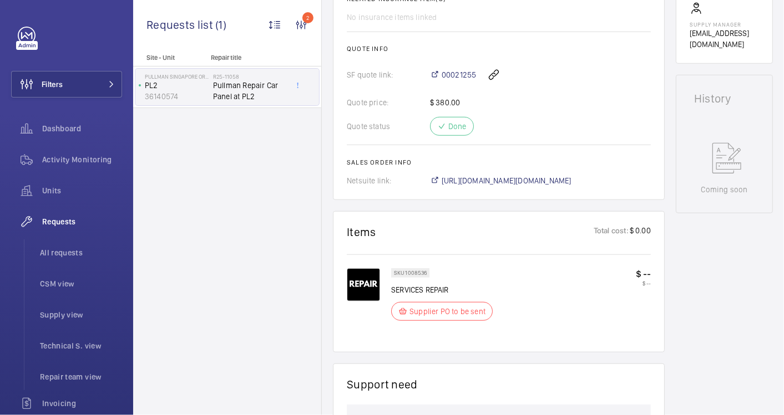
scroll to position [801, 0]
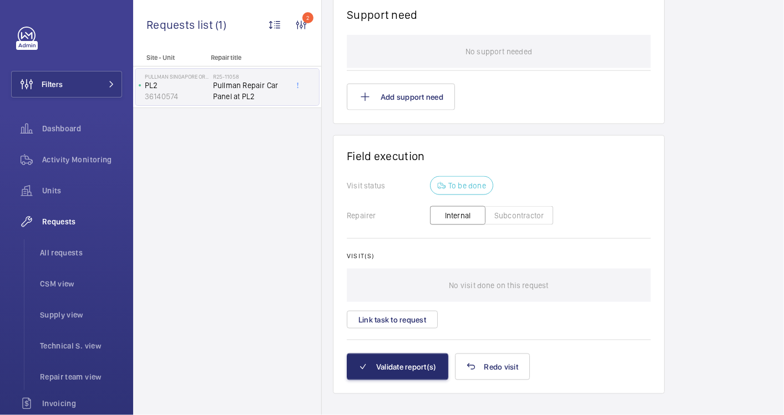
click at [521, 212] on button "Subcontractor" at bounding box center [519, 215] width 68 height 19
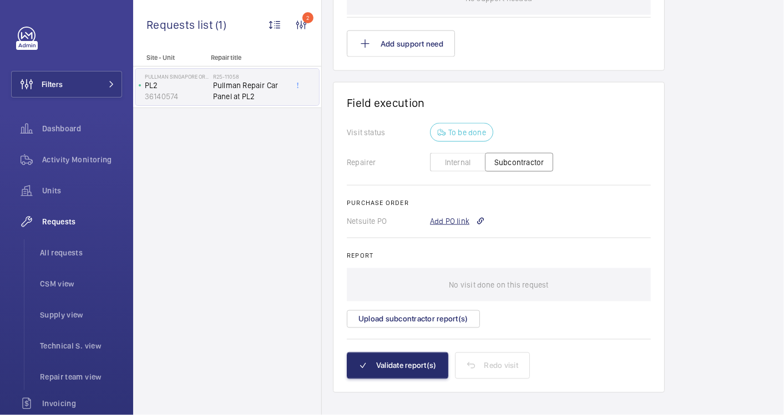
scroll to position [865, 0]
click at [451, 216] on div "Add PO link" at bounding box center [457, 221] width 55 height 11
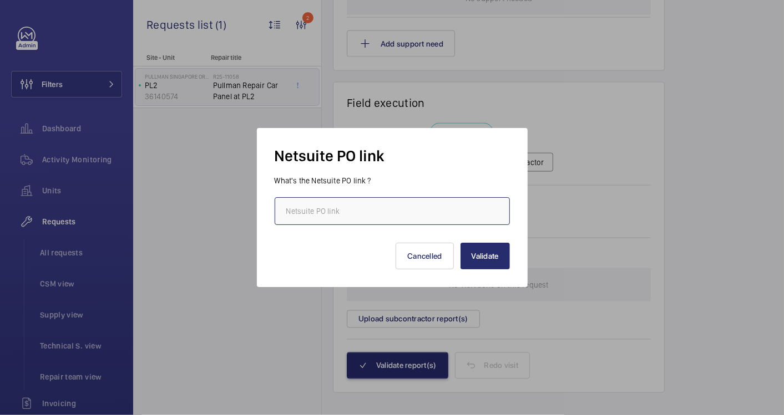
click at [391, 205] on input "text" at bounding box center [392, 211] width 235 height 28
paste input "https://6461500.app.netsuite.com/app/accounting/transactions/purchord.nl?id=292…"
type input "https://6461500.app.netsuite.com/app/accounting/transactions/purchord.nl?id=292…"
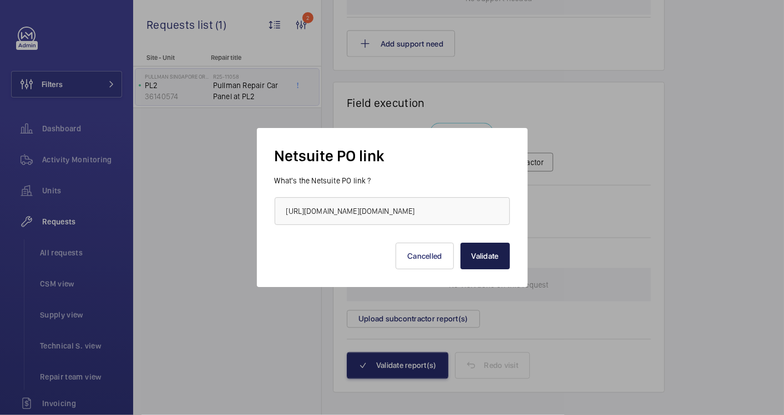
scroll to position [0, 0]
click at [489, 261] on button "Validate" at bounding box center [484, 256] width 49 height 27
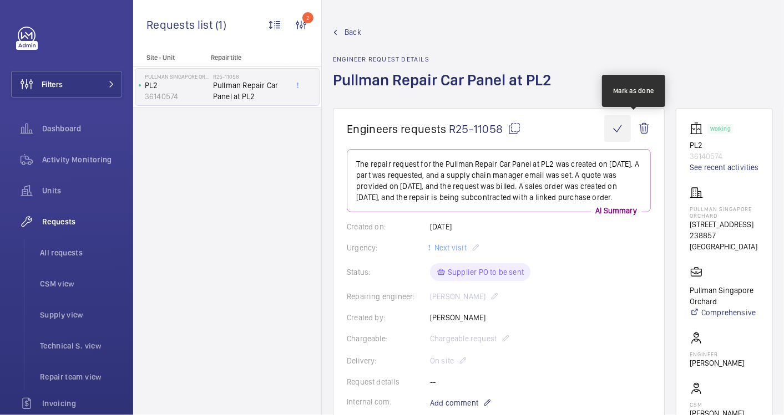
click at [630, 130] on wm-front-icon-button at bounding box center [617, 128] width 27 height 27
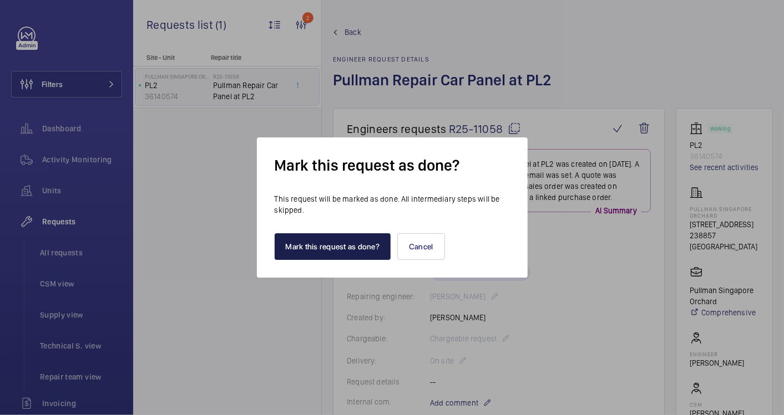
drag, startPoint x: 296, startPoint y: 245, endPoint x: 288, endPoint y: 241, distance: 8.7
click at [295, 243] on button "Mark this request as done?" at bounding box center [333, 247] width 116 height 27
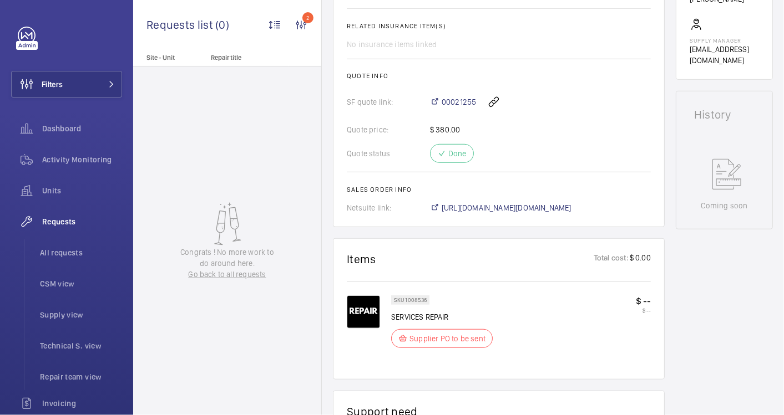
scroll to position [276, 0]
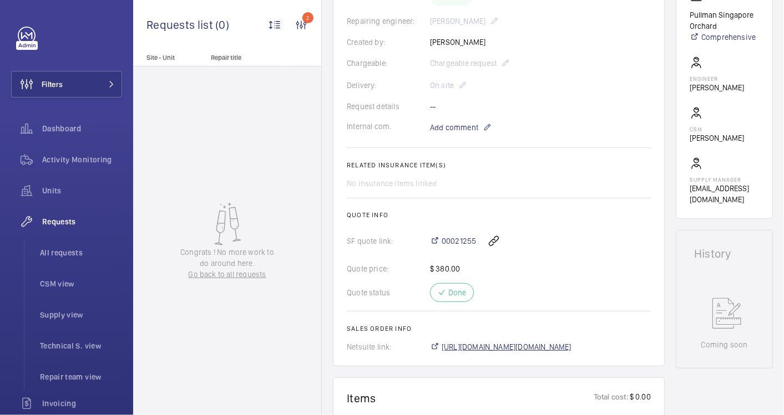
click at [534, 345] on span "https://6461500.app.netsuite.com/app/accounting/transactions/salesord.nl?id=292…" at bounding box center [507, 347] width 130 height 11
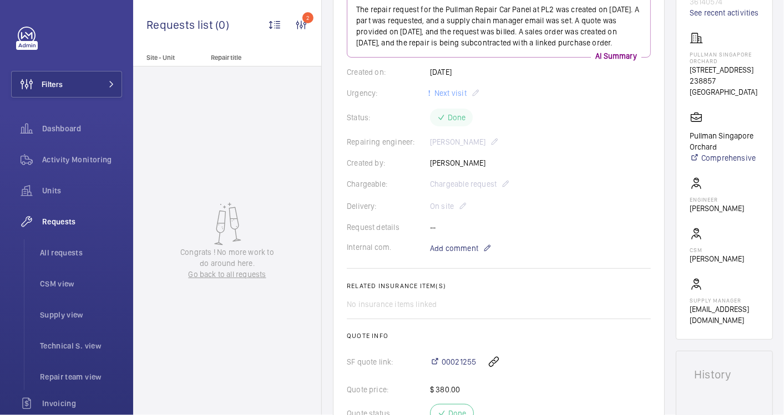
scroll to position [0, 0]
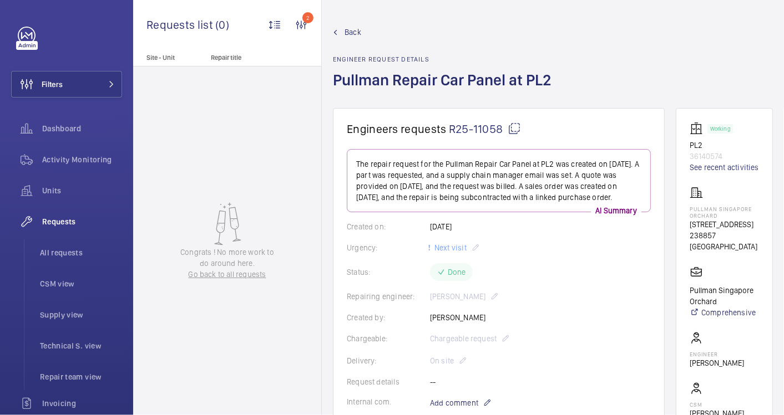
click at [352, 34] on span "Back" at bounding box center [352, 32] width 17 height 11
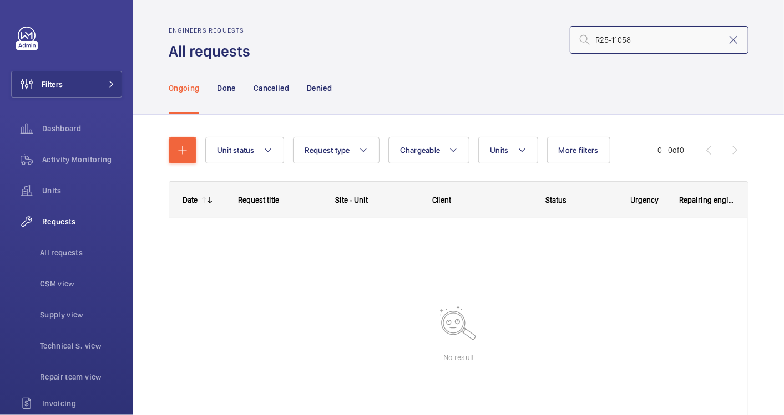
click at [624, 39] on input "R25-11058" at bounding box center [659, 40] width 179 height 28
drag, startPoint x: 632, startPoint y: 39, endPoint x: 518, endPoint y: 37, distance: 114.3
click at [518, 37] on div "R25-11058" at bounding box center [502, 40] width 491 height 27
click at [226, 86] on p "Done" at bounding box center [226, 88] width 18 height 11
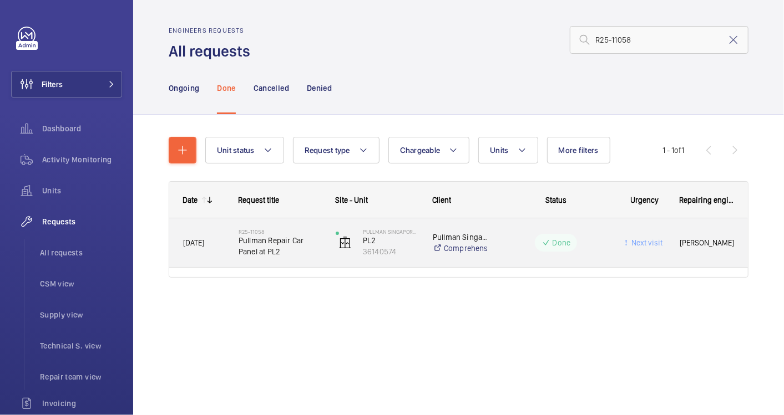
click at [306, 258] on div "R25-11058 Pullman Repair Car Panel at PL2" at bounding box center [280, 243] width 83 height 32
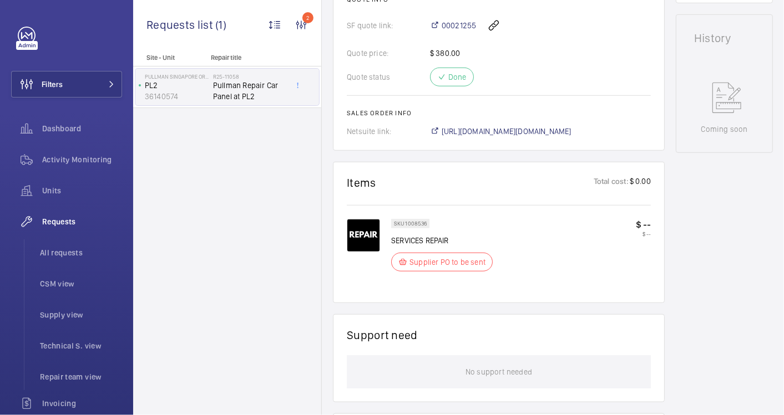
scroll to position [493, 0]
click at [541, 130] on span "https://6461500.app.netsuite.com/app/accounting/transactions/salesord.nl?id=292…" at bounding box center [507, 130] width 130 height 11
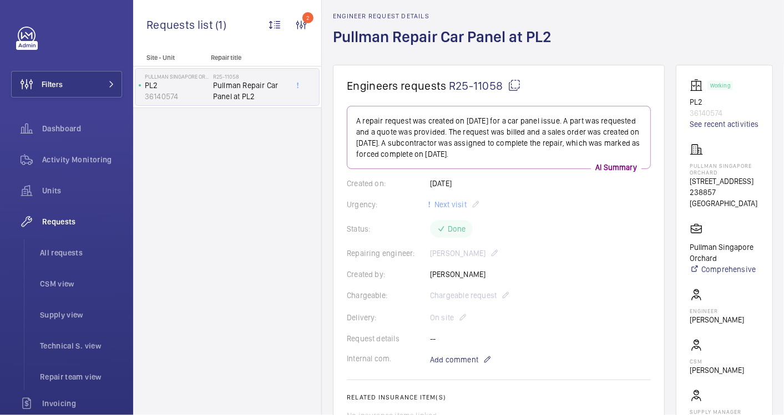
scroll to position [0, 0]
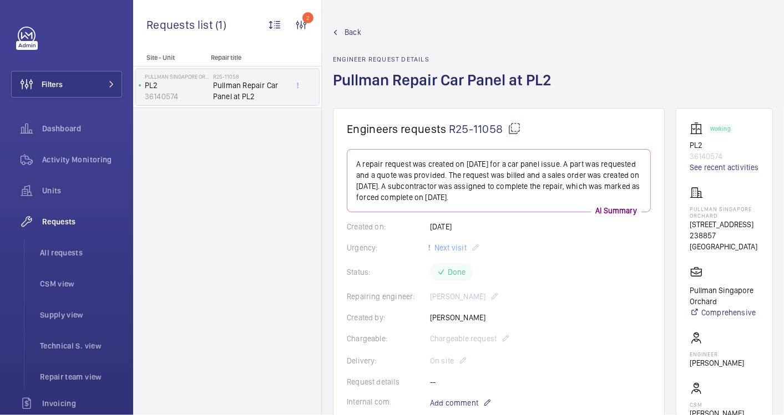
click at [354, 30] on span "Back" at bounding box center [352, 32] width 17 height 11
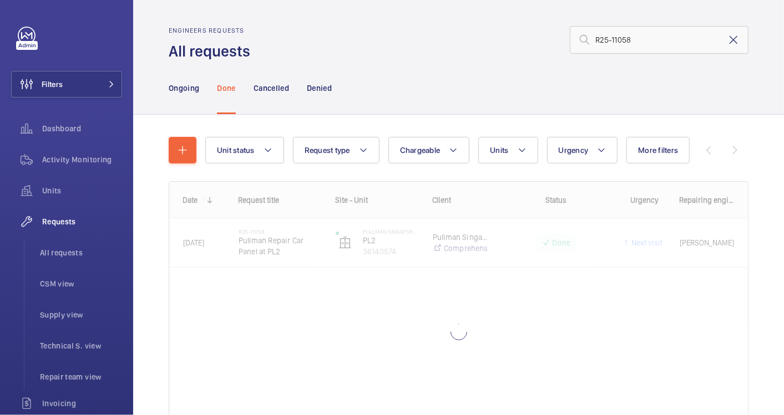
click at [728, 44] on mat-icon at bounding box center [733, 39] width 13 height 13
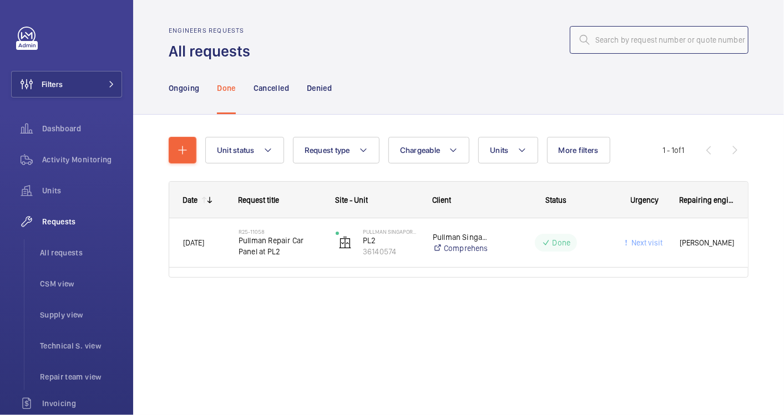
click at [616, 42] on input "text" at bounding box center [659, 40] width 179 height 28
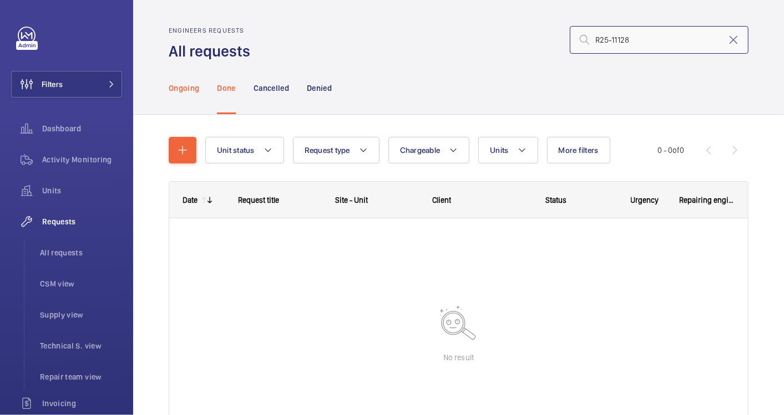
type input "R25-11128"
click at [189, 85] on p "Ongoing" at bounding box center [184, 88] width 31 height 11
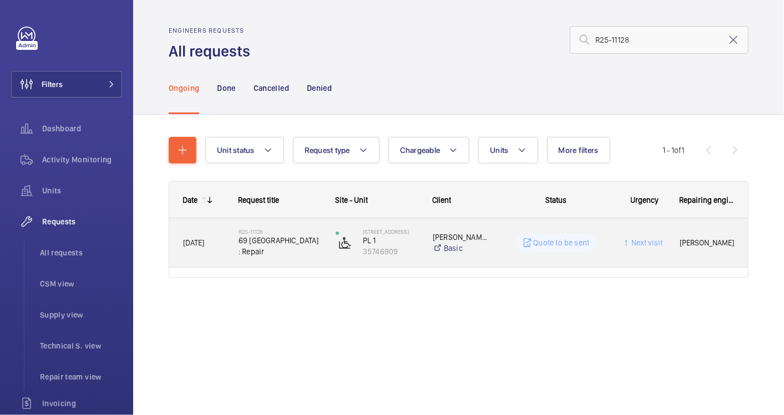
click at [312, 257] on div "R25-11128 69 Farleigh : Repair" at bounding box center [280, 243] width 83 height 32
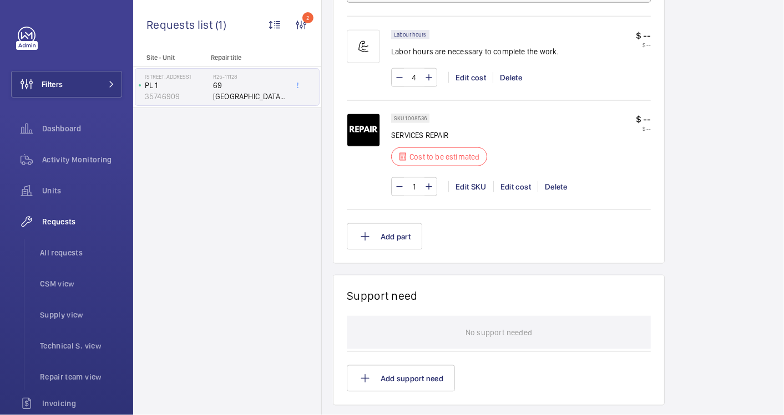
scroll to position [555, 0]
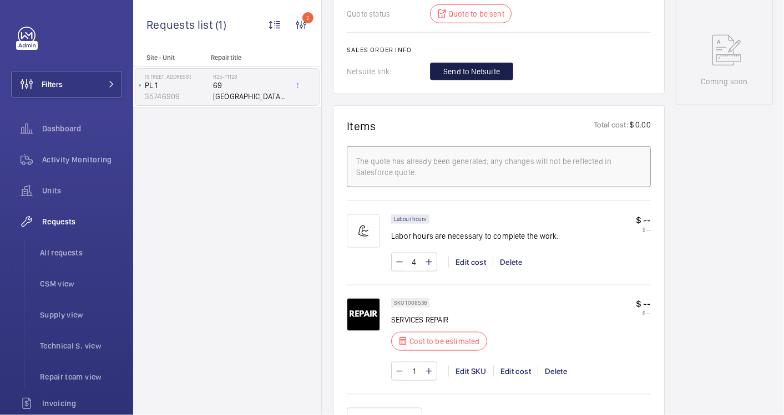
click at [484, 71] on span "Send to Netsuite" at bounding box center [471, 71] width 57 height 11
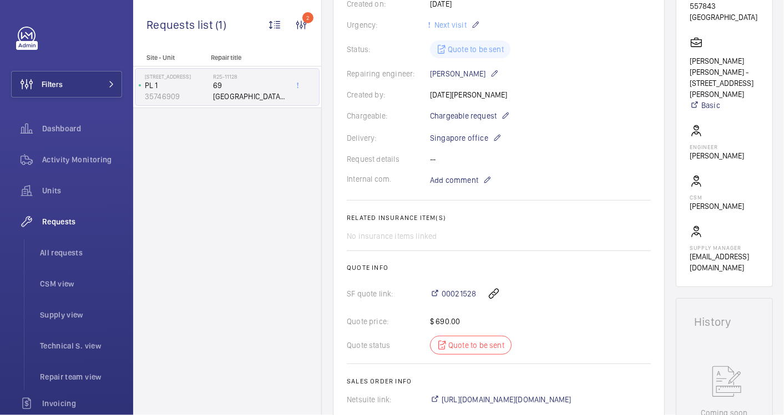
scroll to position [369, 0]
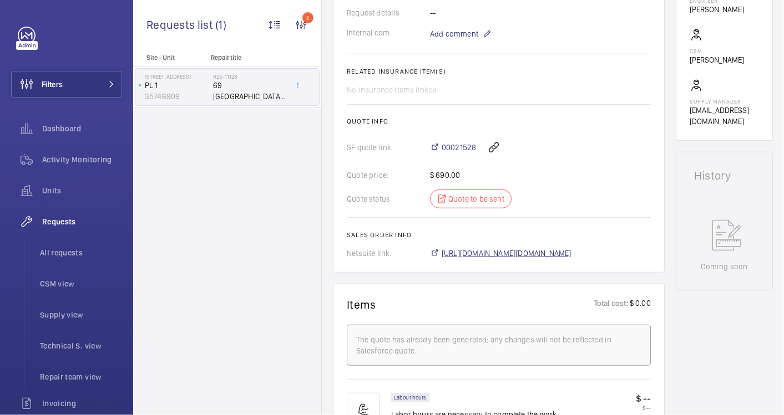
click at [516, 252] on span "https://6461500.app.netsuite.com/app/accounting/transactions/salesord.nl?id=292…" at bounding box center [507, 253] width 130 height 11
drag, startPoint x: 474, startPoint y: 135, endPoint x: 439, endPoint y: 138, distance: 35.0
click at [439, 138] on div "00021528" at bounding box center [540, 147] width 221 height 27
copy span "00021528"
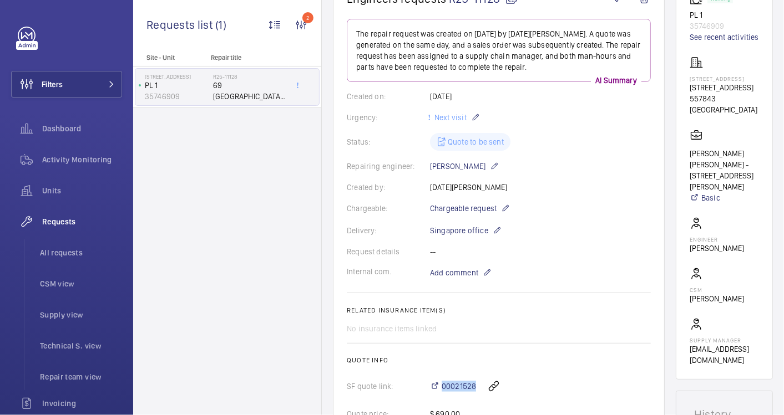
scroll to position [62, 0]
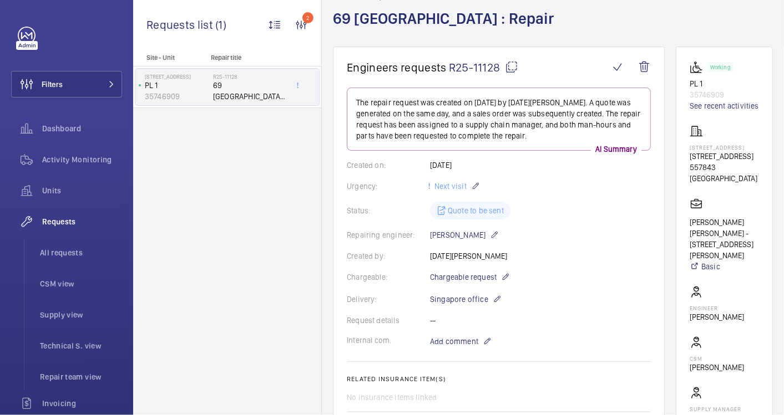
drag, startPoint x: 767, startPoint y: 158, endPoint x: 704, endPoint y: 158, distance: 63.2
click at [704, 158] on wm-front-card "Working PL 1 35746909 See recent activities 69 farleigh avenue 69 Farleigh Ave …" at bounding box center [724, 248] width 97 height 402
drag, startPoint x: 704, startPoint y: 158, endPoint x: 709, endPoint y: 158, distance: 5.6
copy p "69 farleigh avenue"
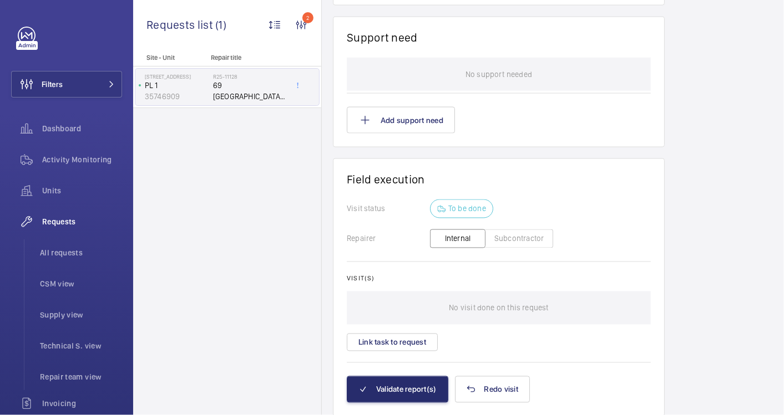
scroll to position [1025, 0]
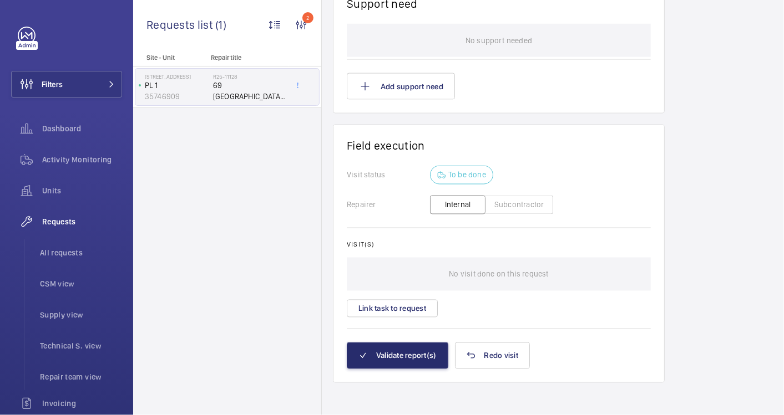
click at [520, 204] on button "Subcontractor" at bounding box center [519, 205] width 68 height 19
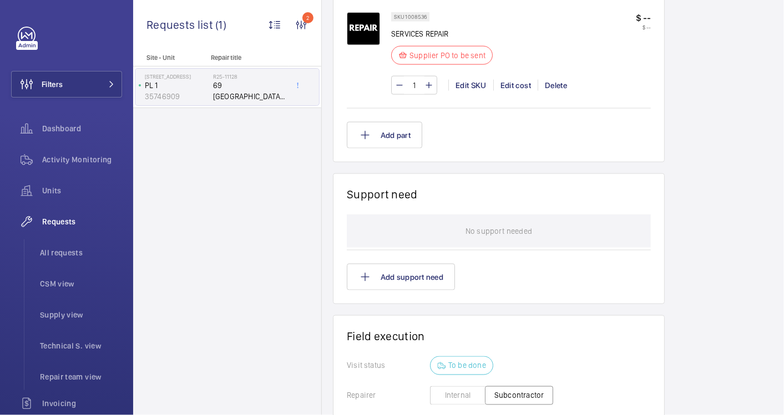
scroll to position [1078, 0]
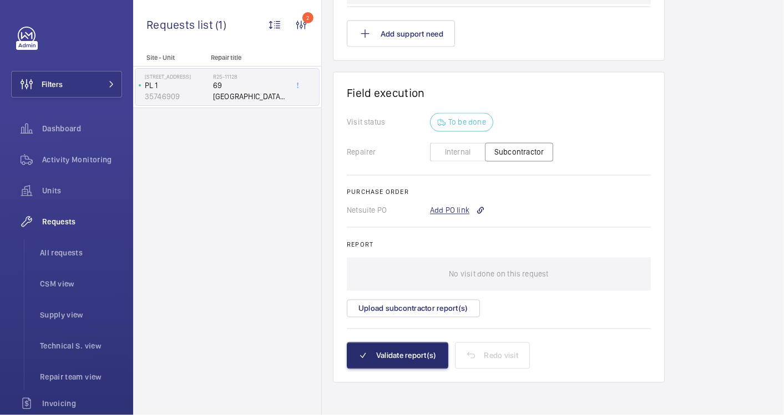
click at [459, 211] on div "Add PO link" at bounding box center [457, 210] width 55 height 11
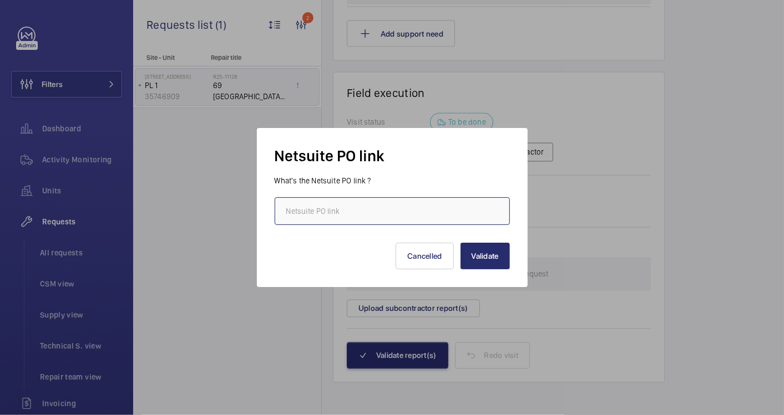
click at [407, 209] on input "text" at bounding box center [392, 211] width 235 height 28
paste input "https://6461500.app.netsuite.com/app/accounting/transactions/purchord.nl?id=292…"
type input "https://6461500.app.netsuite.com/app/accounting/transactions/purchord.nl?id=292…"
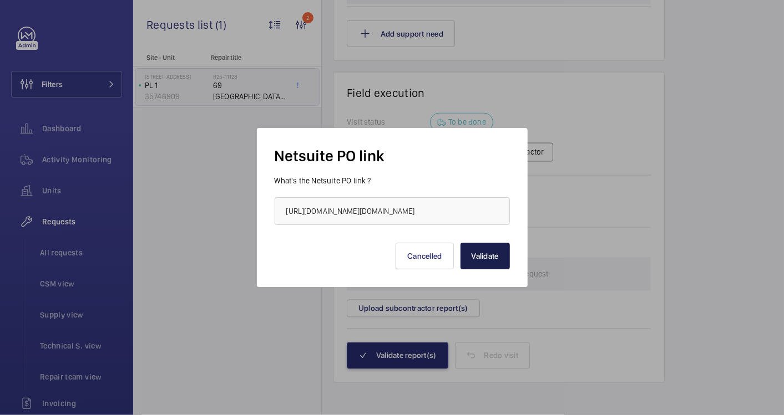
scroll to position [0, 0]
click at [491, 260] on button "Validate" at bounding box center [484, 256] width 49 height 27
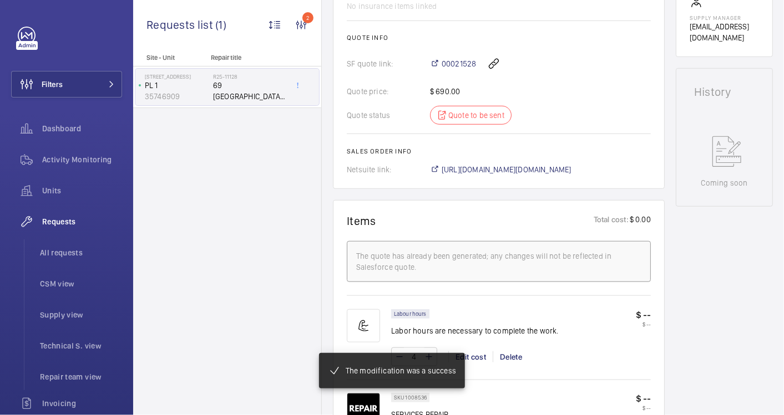
scroll to position [464, 0]
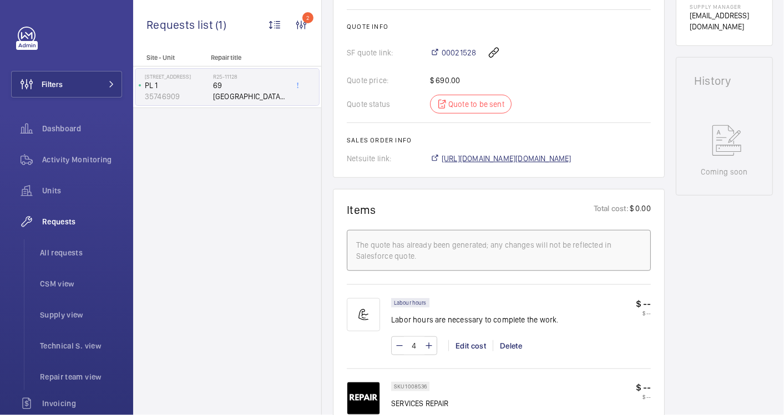
click at [537, 156] on span "https://6461500.app.netsuite.com/app/accounting/transactions/salesord.nl?id=292…" at bounding box center [507, 158] width 130 height 11
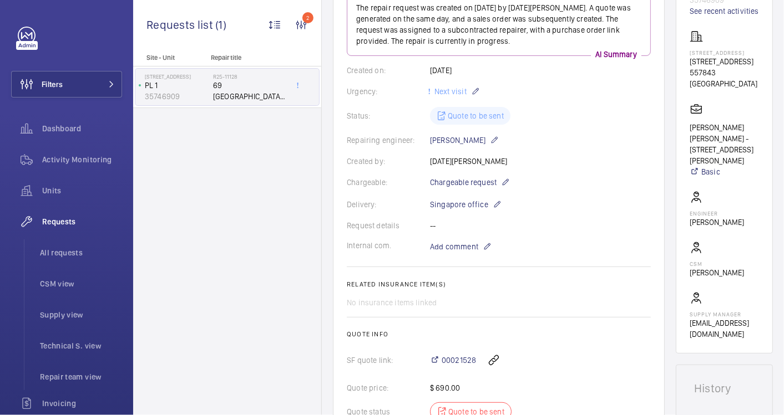
scroll to position [0, 0]
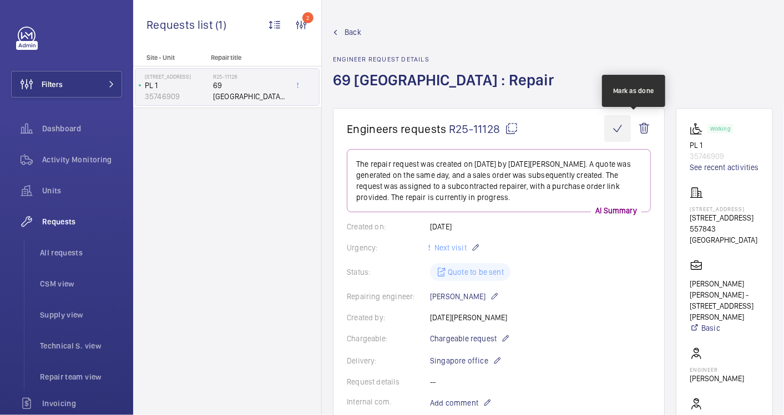
click at [631, 129] on wm-front-icon-button at bounding box center [617, 128] width 27 height 27
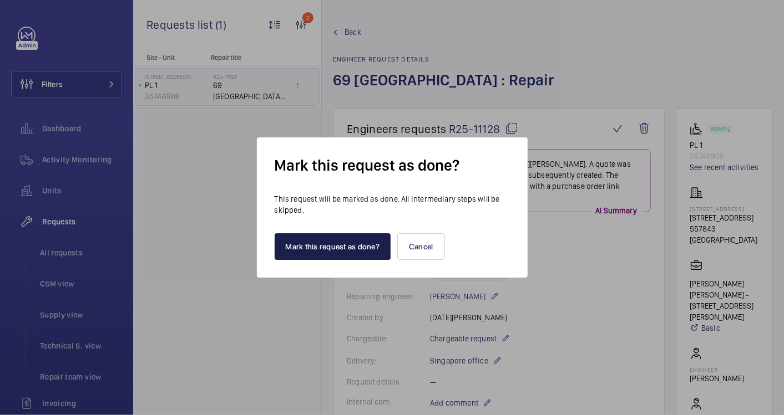
drag, startPoint x: 344, startPoint y: 243, endPoint x: 49, endPoint y: 21, distance: 369.5
click at [337, 235] on button "Mark this request as done?" at bounding box center [333, 247] width 116 height 27
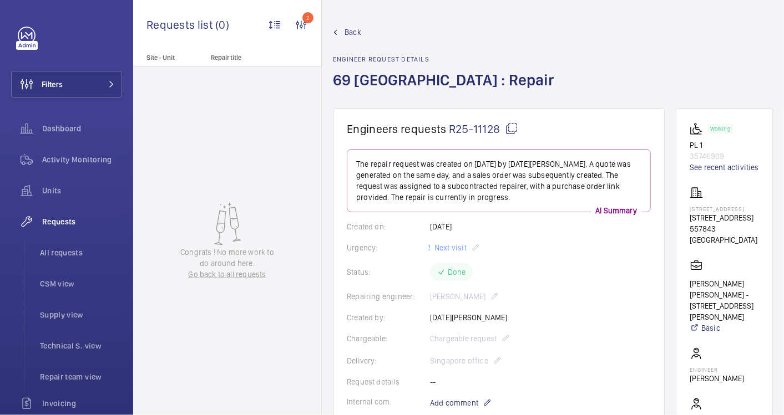
click at [343, 33] on link "Back" at bounding box center [446, 32] width 227 height 11
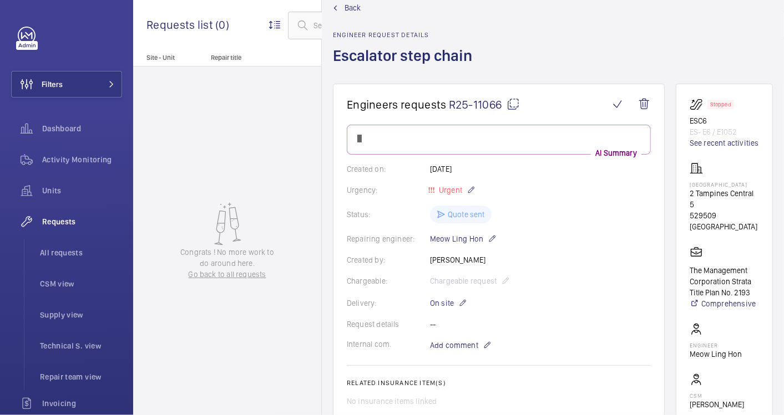
scroll to position [62, 0]
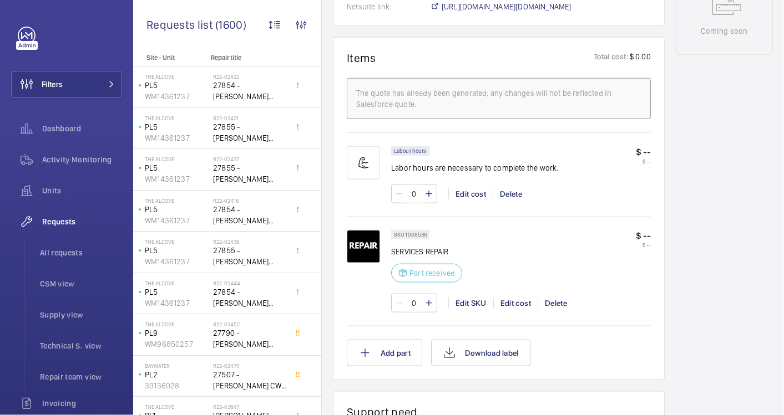
scroll to position [678, 0]
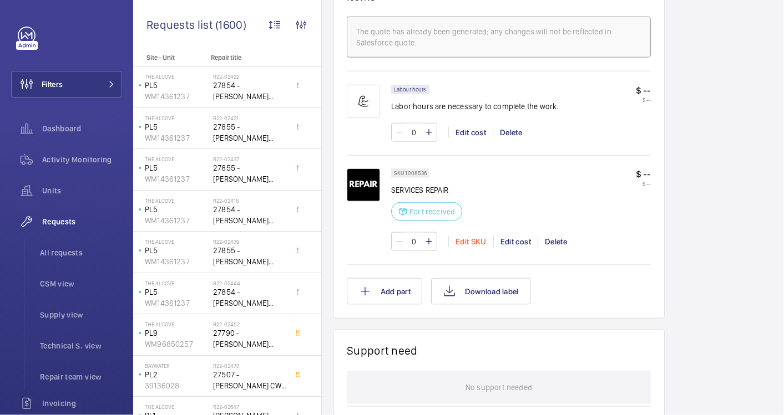
click at [478, 245] on div "0 Edit SKU Edit cost Delete" at bounding box center [521, 241] width 260 height 19
click at [477, 242] on div "Edit SKU" at bounding box center [470, 241] width 45 height 11
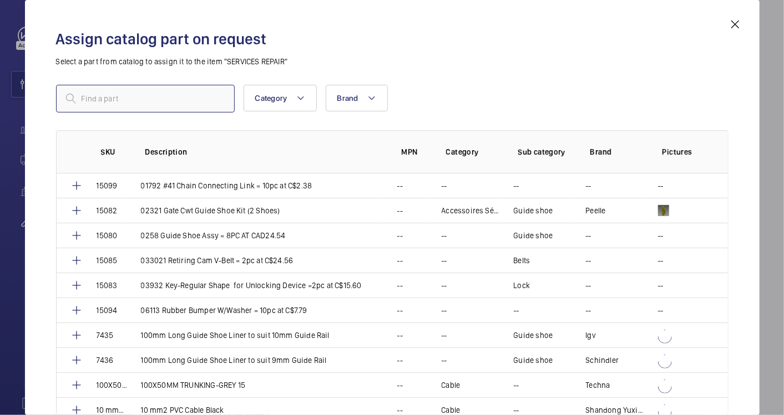
click at [103, 104] on input "text" at bounding box center [145, 99] width 179 height 28
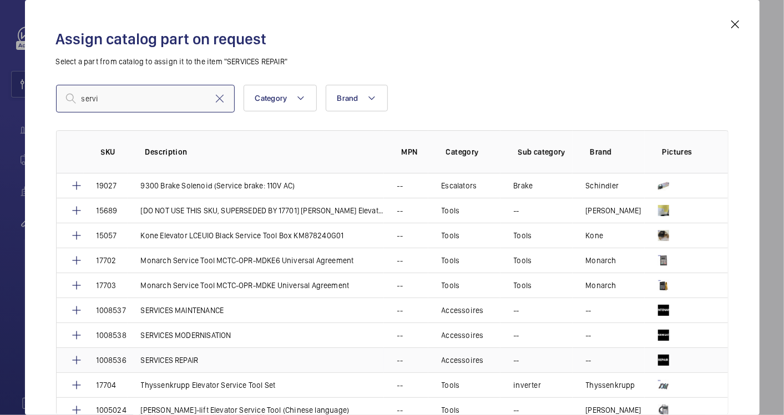
type input "servi"
click at [171, 355] on p "SERVICES REPAIR" at bounding box center [170, 360] width 58 height 11
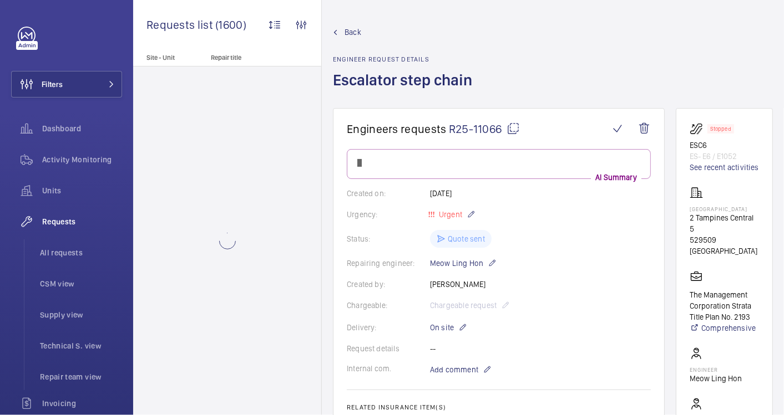
scroll to position [678, 0]
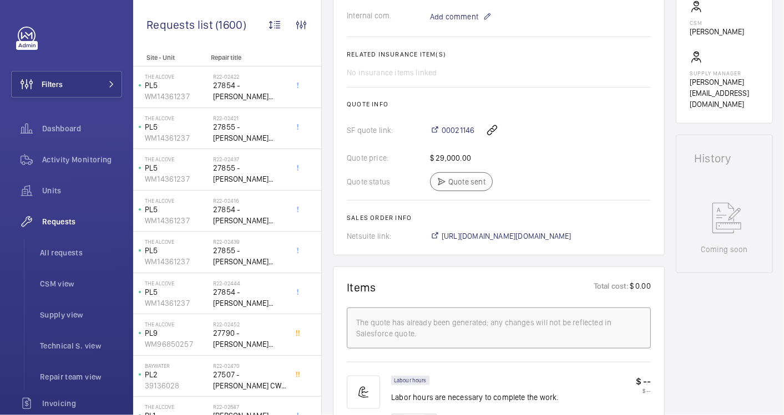
scroll to position [352, 0]
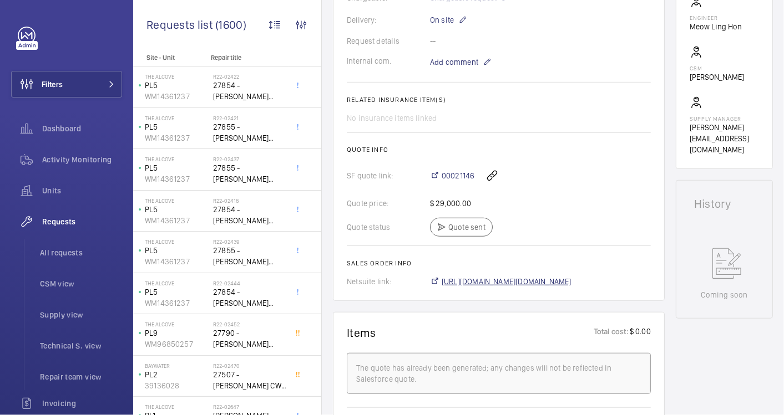
click at [571, 278] on span "[URL][DOMAIN_NAME][DOMAIN_NAME]" at bounding box center [507, 281] width 130 height 11
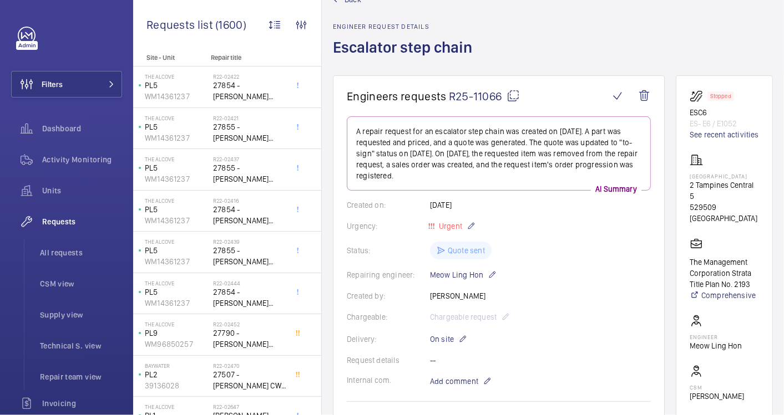
scroll to position [0, 0]
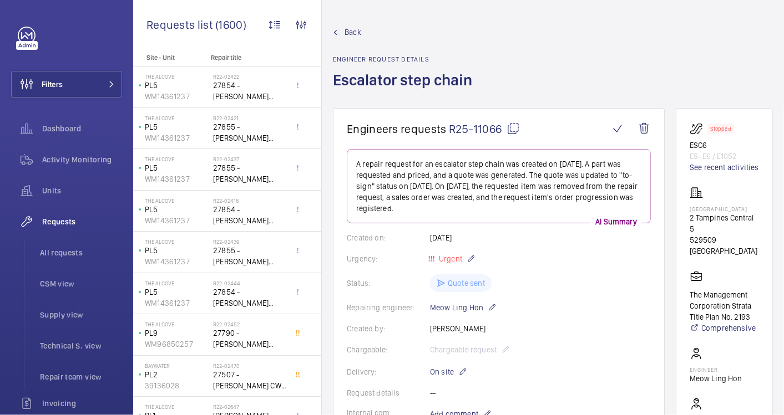
click at [348, 30] on span "Back" at bounding box center [352, 32] width 17 height 11
click at [350, 33] on span "Back" at bounding box center [352, 32] width 17 height 11
click at [354, 25] on wm-front-admin-header "Back Engineer request details Escalator step chain" at bounding box center [553, 54] width 462 height 108
click at [356, 31] on span "Back" at bounding box center [352, 32] width 17 height 11
click at [348, 33] on span "Back" at bounding box center [352, 32] width 17 height 11
